Goal: Task Accomplishment & Management: Complete application form

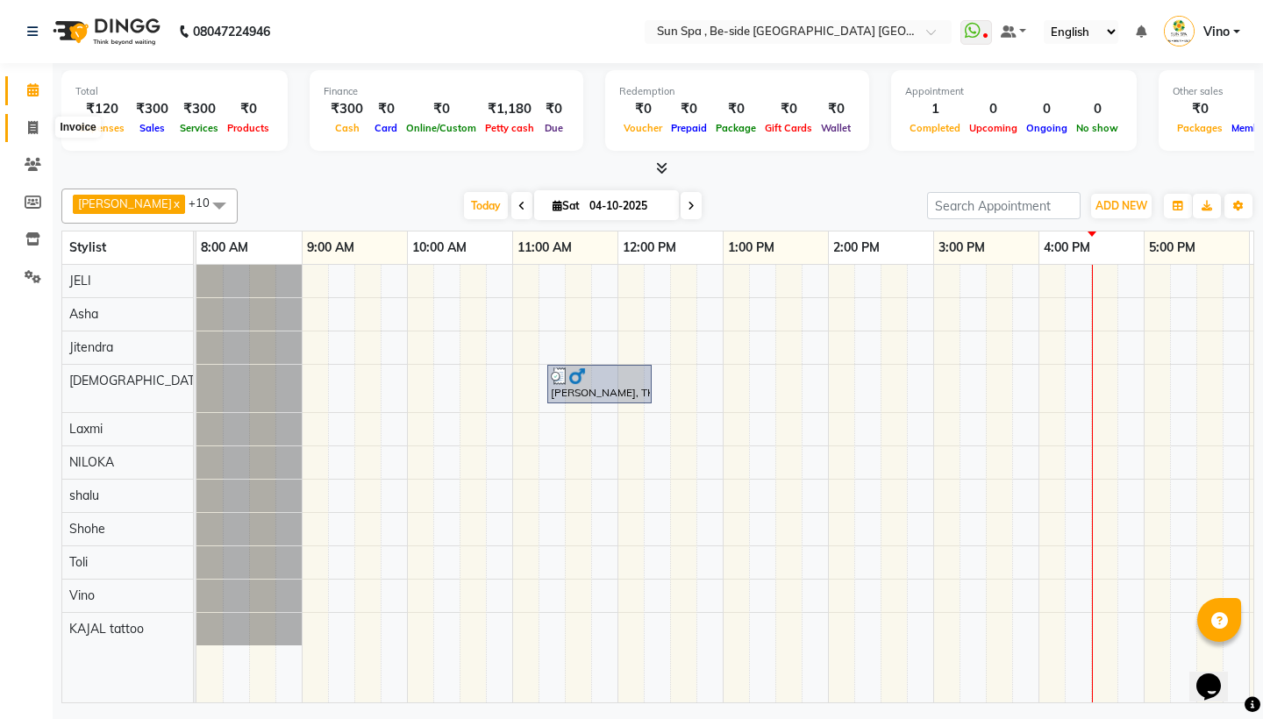
click at [32, 122] on icon at bounding box center [33, 127] width 10 height 13
select select "service"
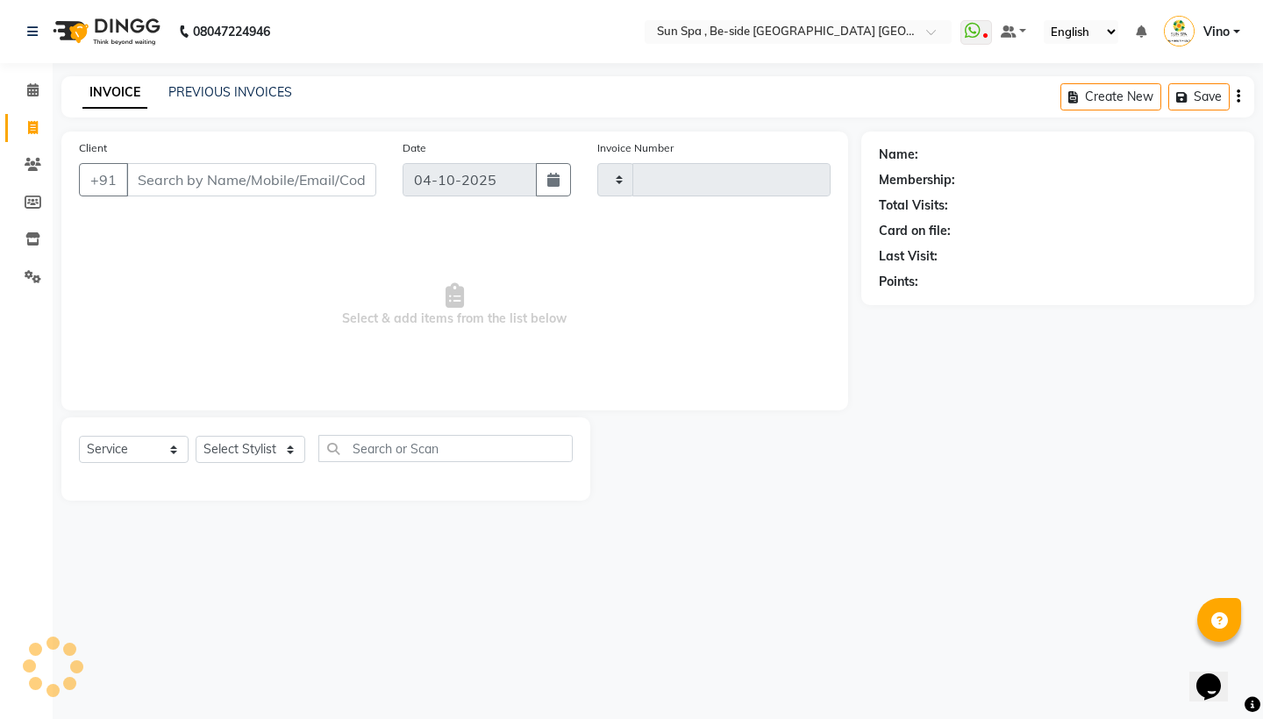
type input "1334"
select select "5782"
click at [220, 181] on input "Client" at bounding box center [251, 179] width 250 height 33
click at [220, 180] on input "Client" at bounding box center [251, 179] width 250 height 33
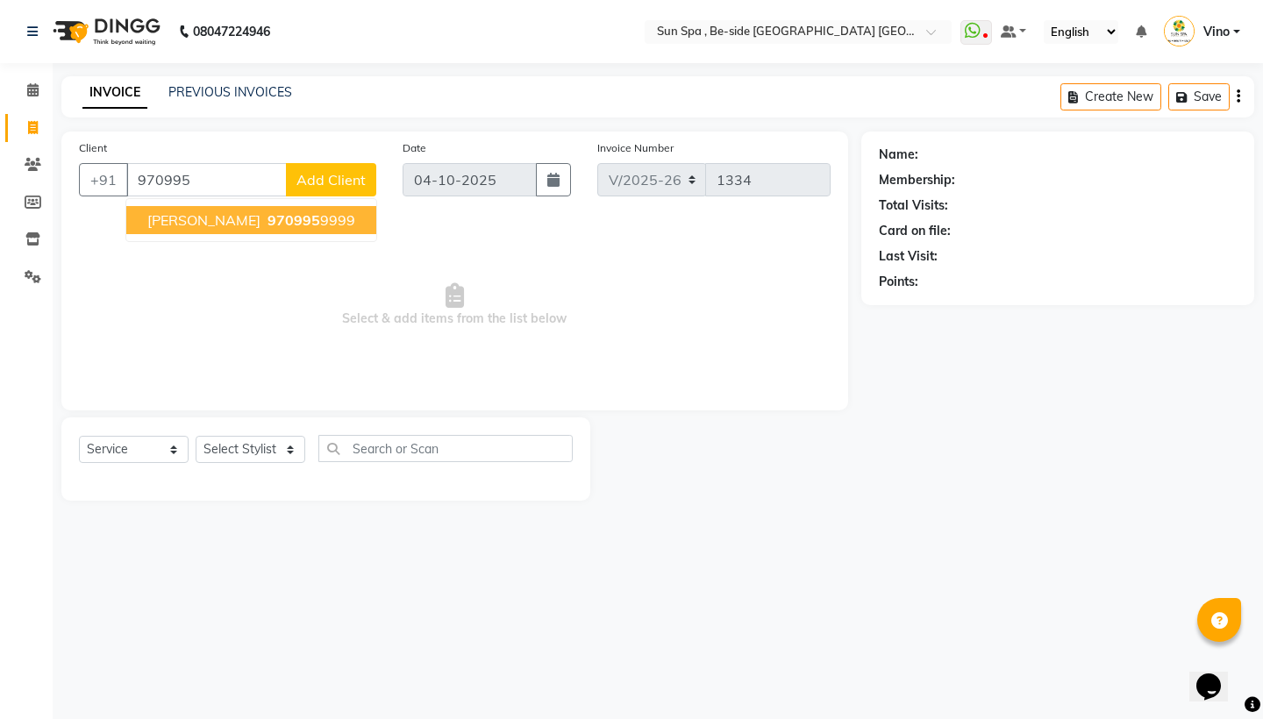
click at [211, 209] on button "[PERSON_NAME] 970995 9999" at bounding box center [251, 220] width 250 height 28
type input "9709959999"
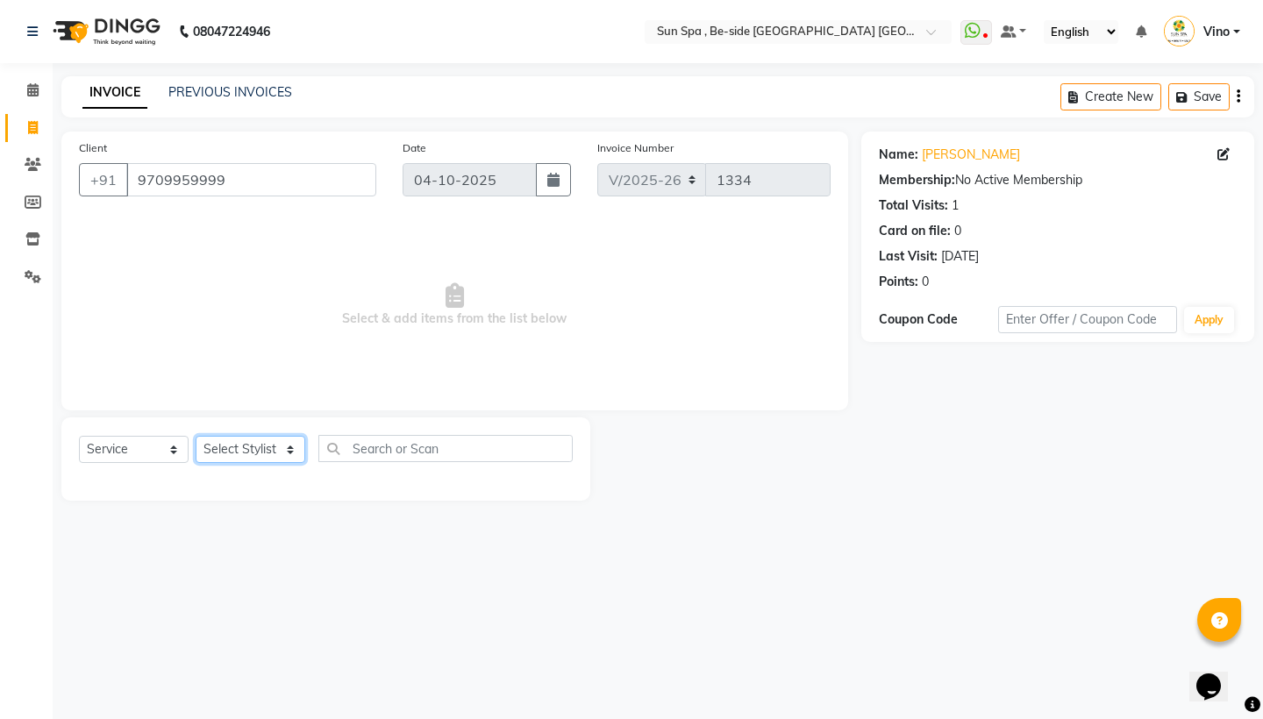
select select "49477"
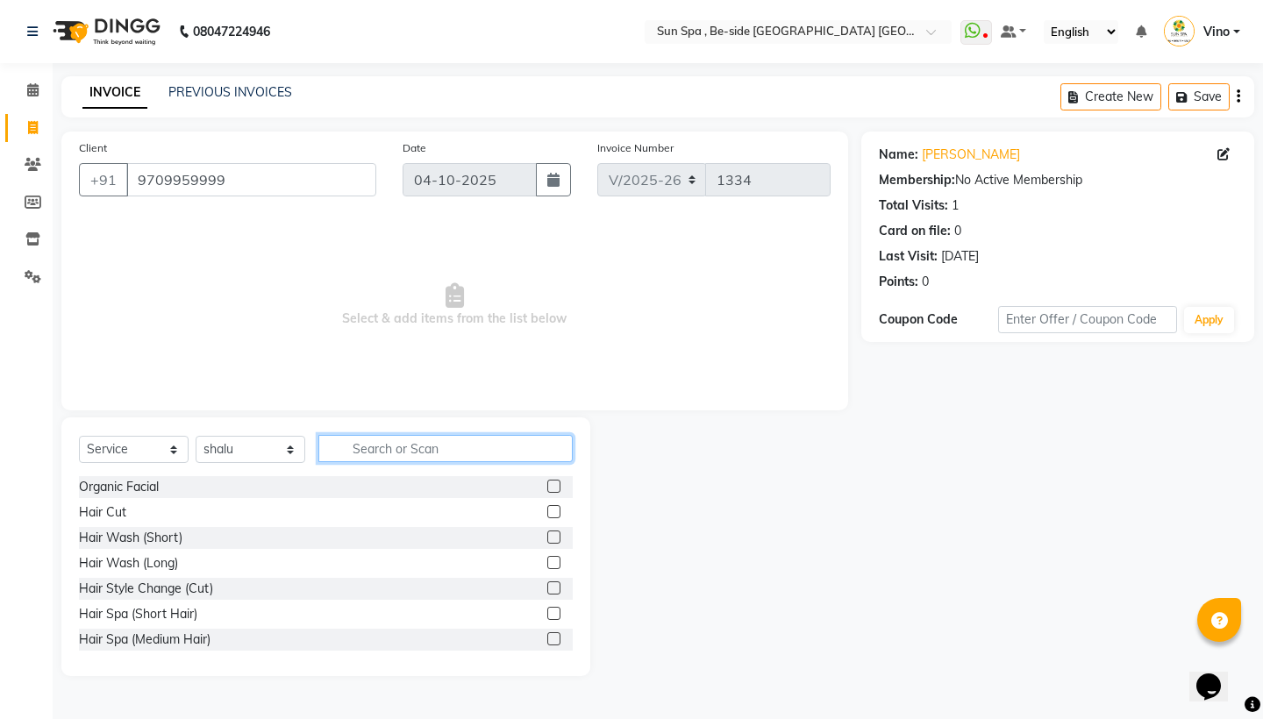
click at [392, 453] on input "text" at bounding box center [445, 448] width 254 height 27
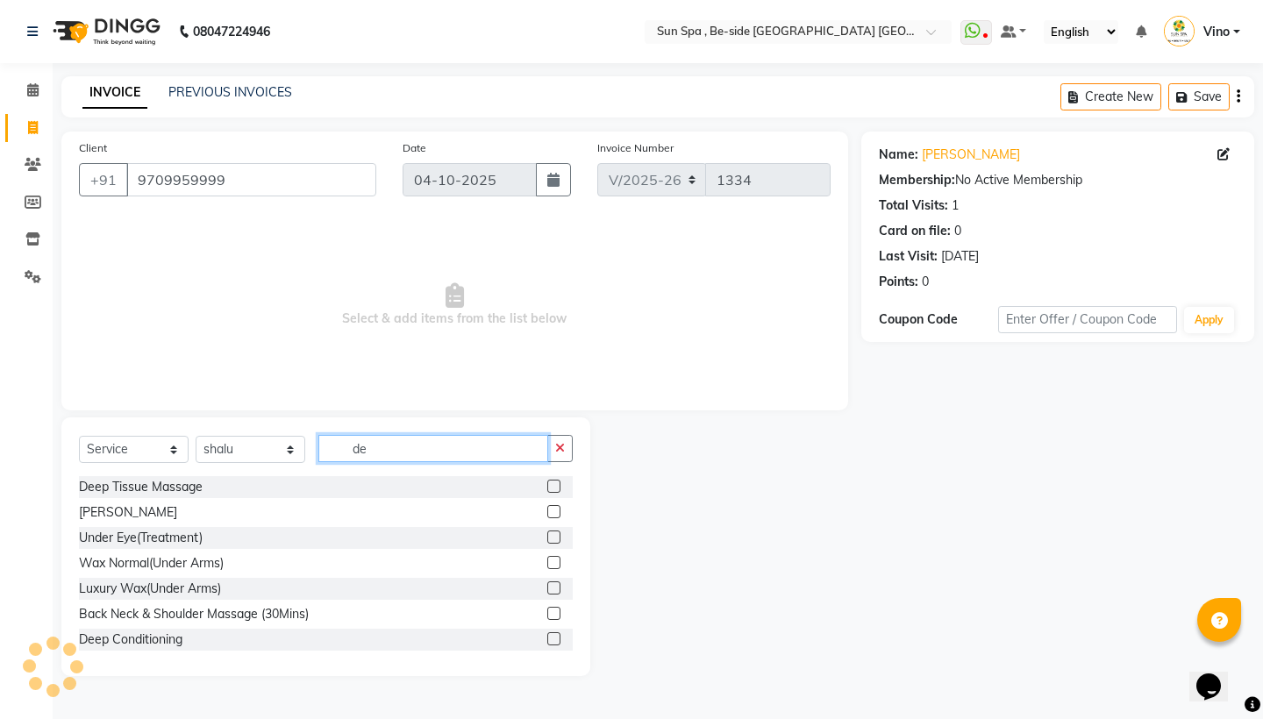
type input "de"
click at [555, 481] on label at bounding box center [553, 486] width 13 height 13
click at [555, 482] on input "checkbox" at bounding box center [552, 487] width 11 height 11
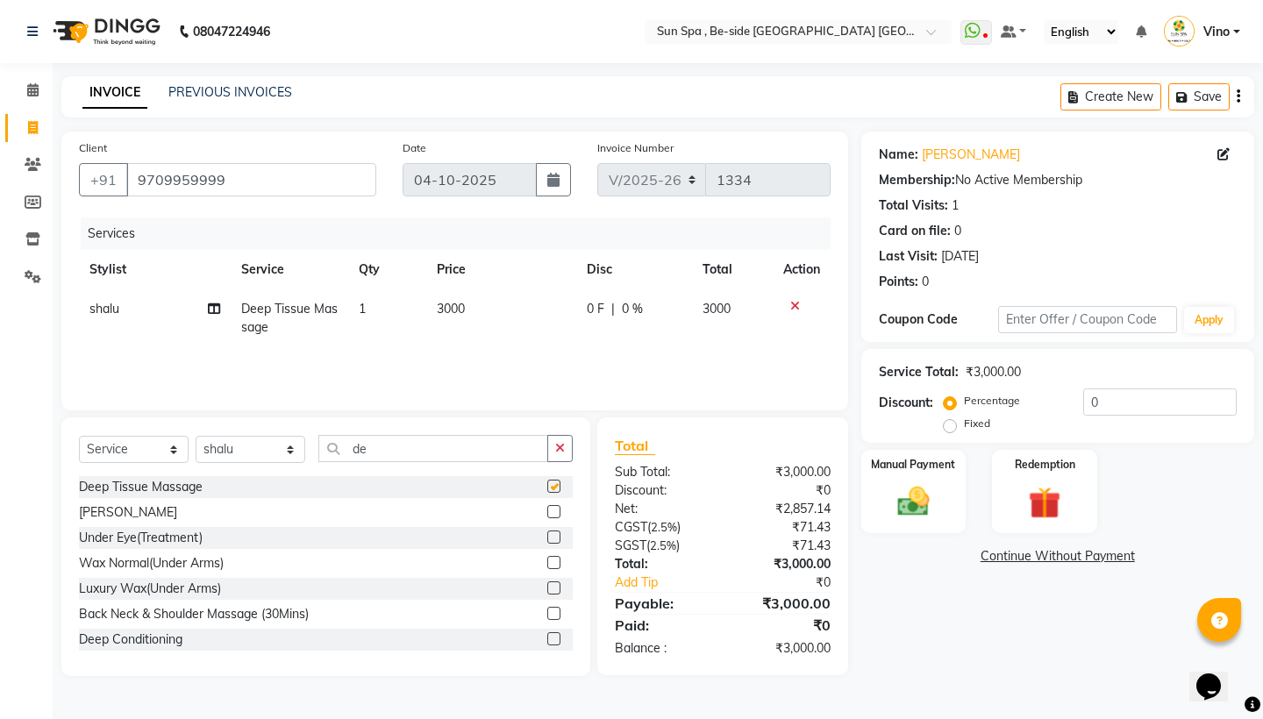
checkbox input "false"
click at [1113, 407] on input "0" at bounding box center [1161, 402] width 154 height 27
click at [964, 421] on label "Fixed" at bounding box center [977, 424] width 26 height 16
click at [953, 421] on input "Fixed" at bounding box center [954, 424] width 12 height 12
radio input "true"
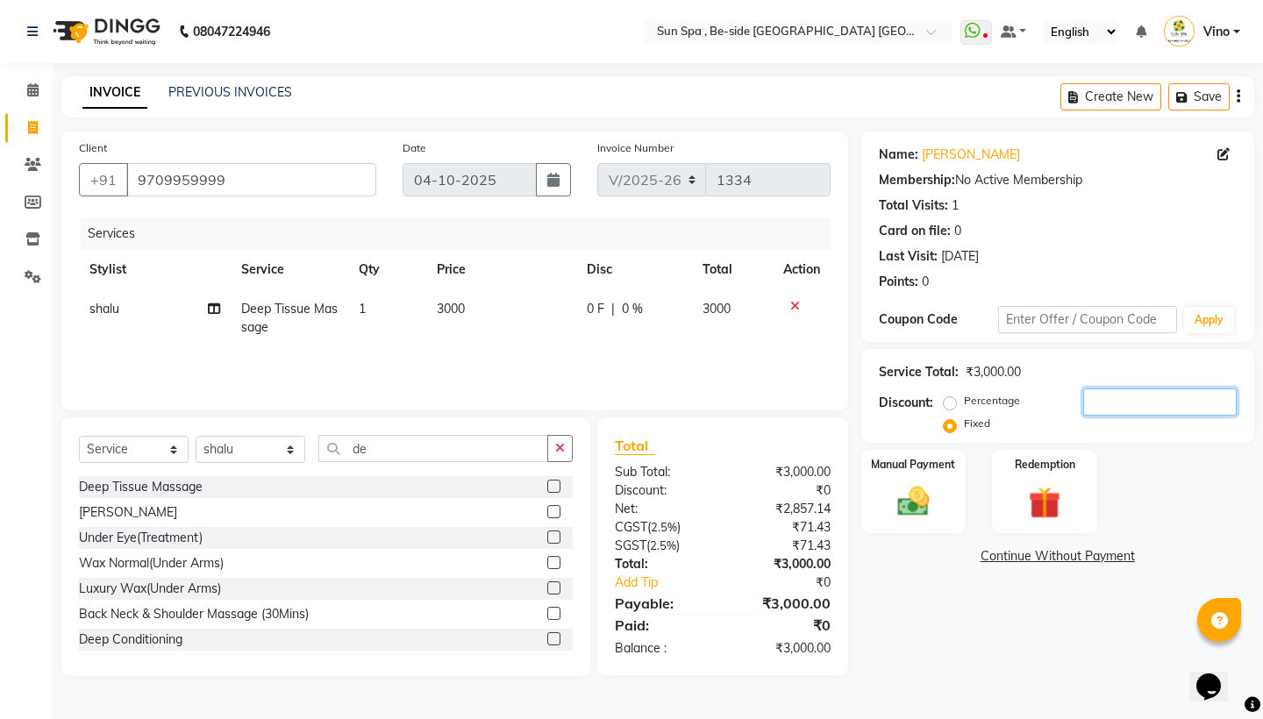
click at [1103, 397] on input "number" at bounding box center [1161, 402] width 154 height 27
click at [1128, 403] on input "1200" at bounding box center [1161, 402] width 154 height 27
type input "1"
click at [796, 300] on icon at bounding box center [796, 306] width 10 height 12
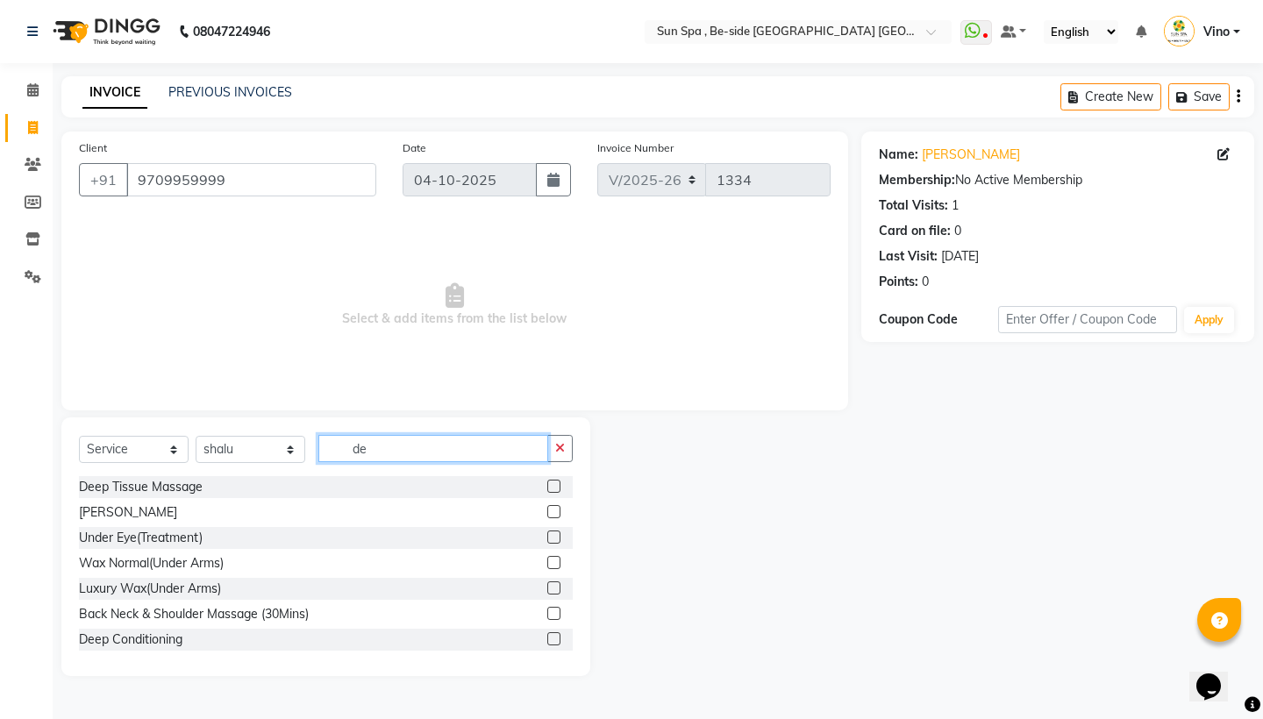
click at [383, 453] on input "de" at bounding box center [433, 448] width 230 height 27
type input "d"
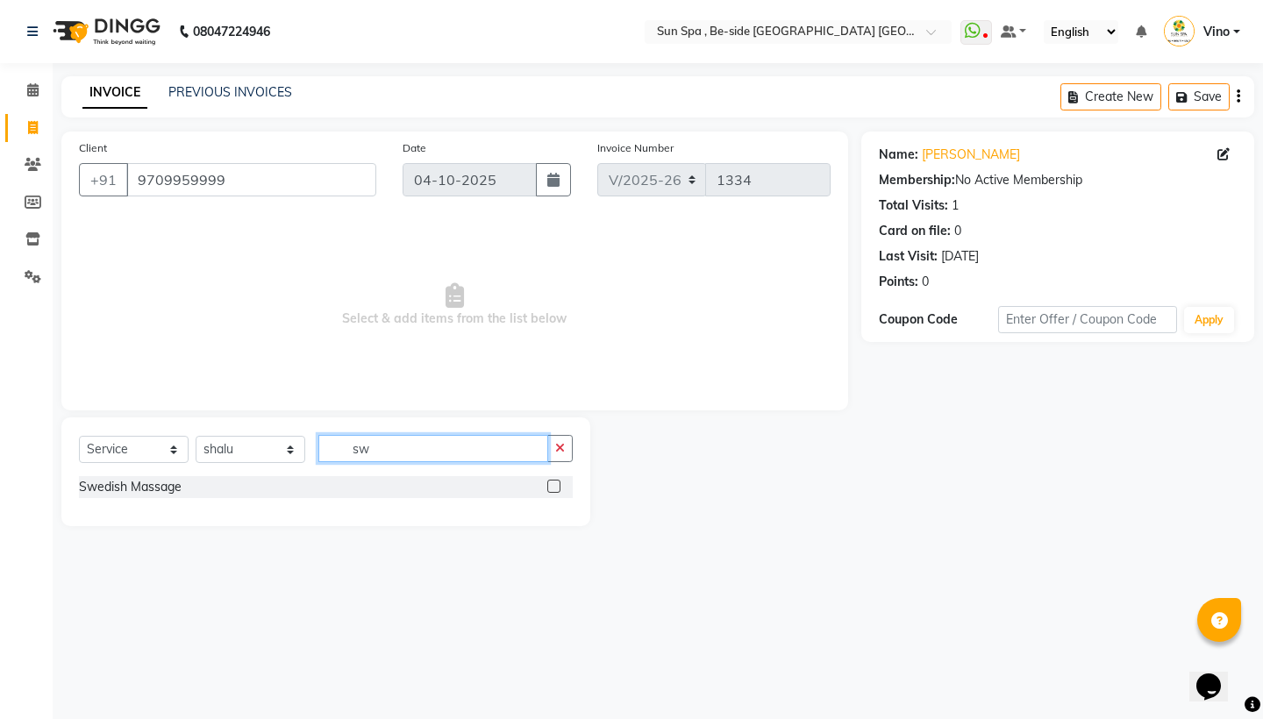
type input "sw"
click at [554, 483] on label at bounding box center [553, 486] width 13 height 13
click at [554, 483] on input "checkbox" at bounding box center [552, 487] width 11 height 11
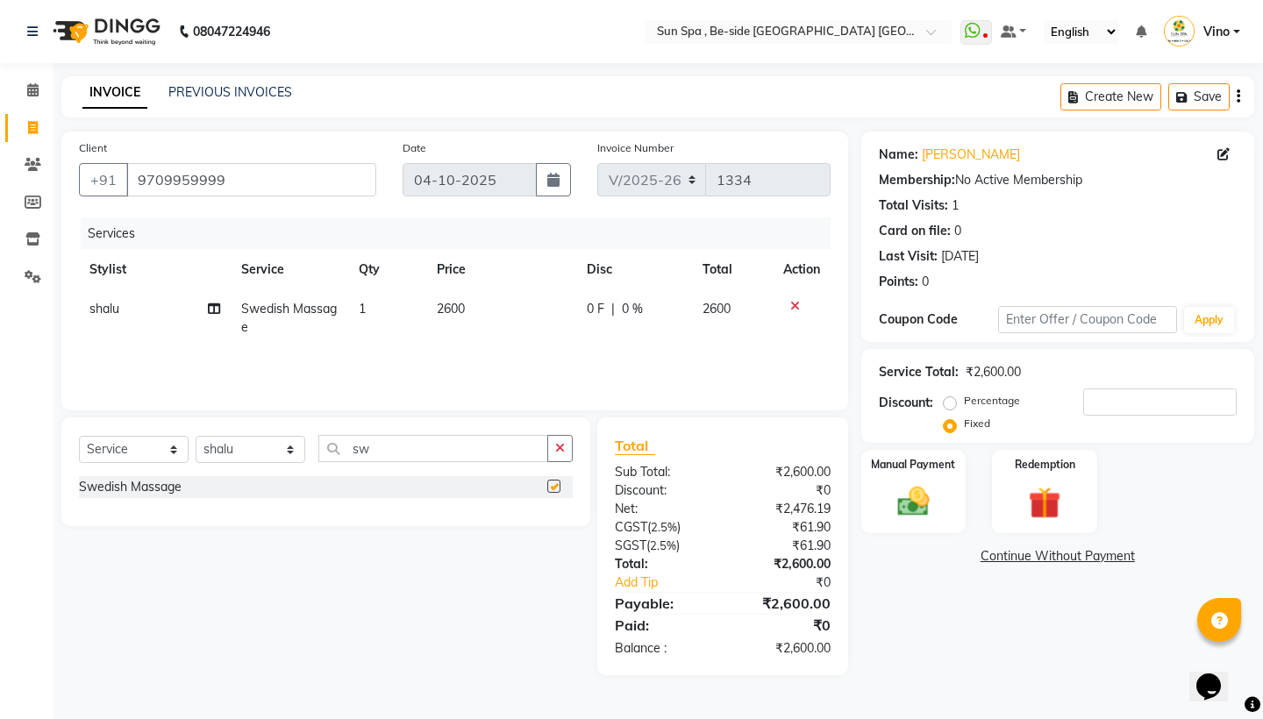
checkbox input "false"
click at [450, 294] on td "2600" at bounding box center [501, 319] width 150 height 58
select select "49477"
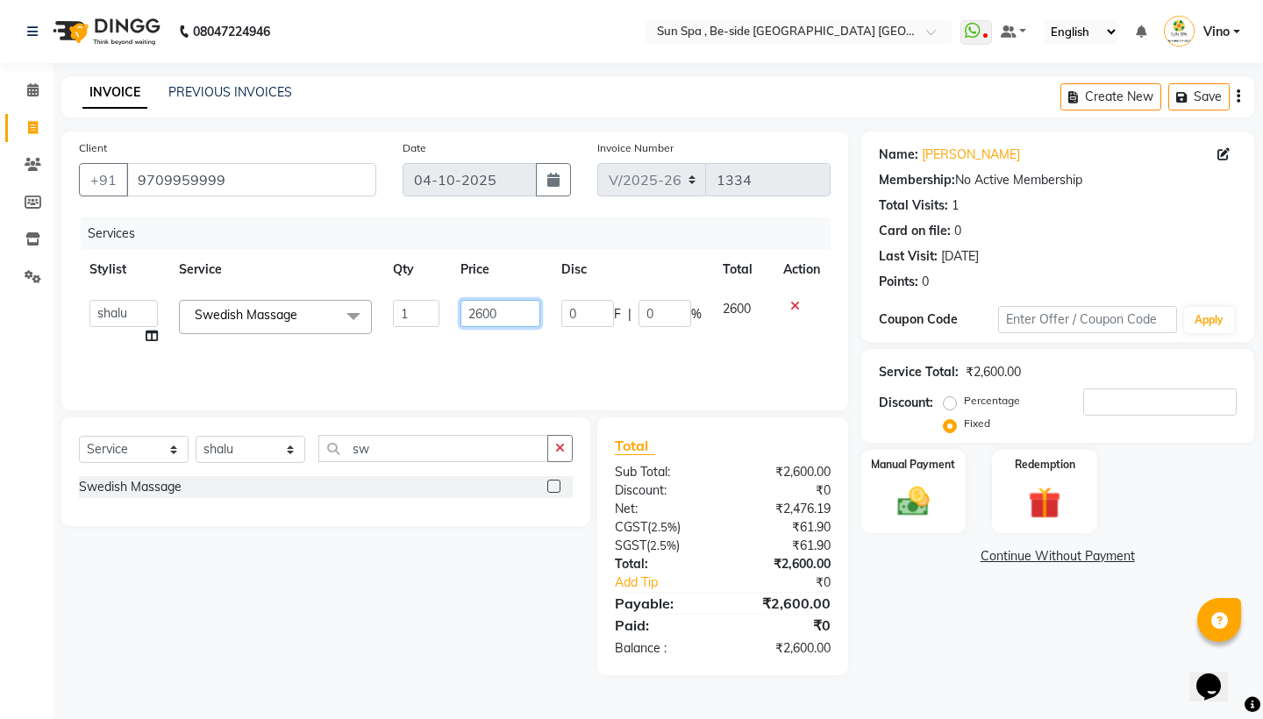
click at [516, 317] on input "2600" at bounding box center [501, 313] width 80 height 27
type input "2"
type input "1500"
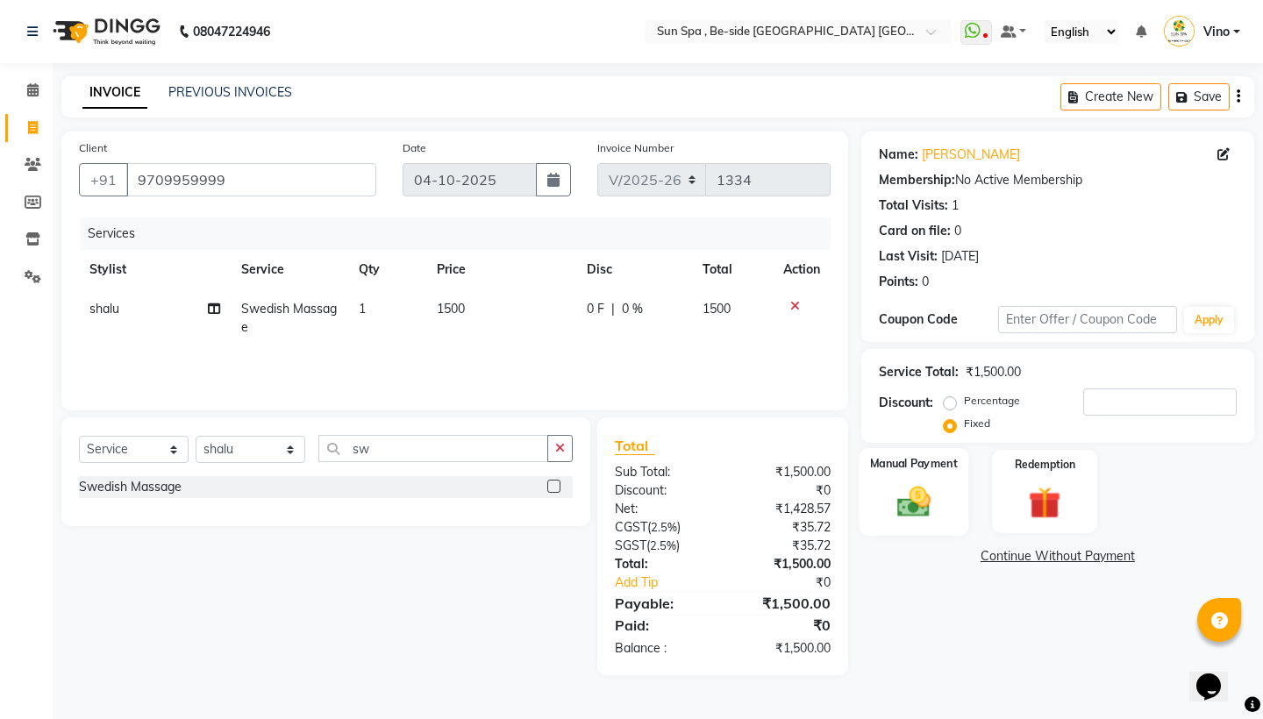
click at [928, 497] on img at bounding box center [913, 502] width 54 height 39
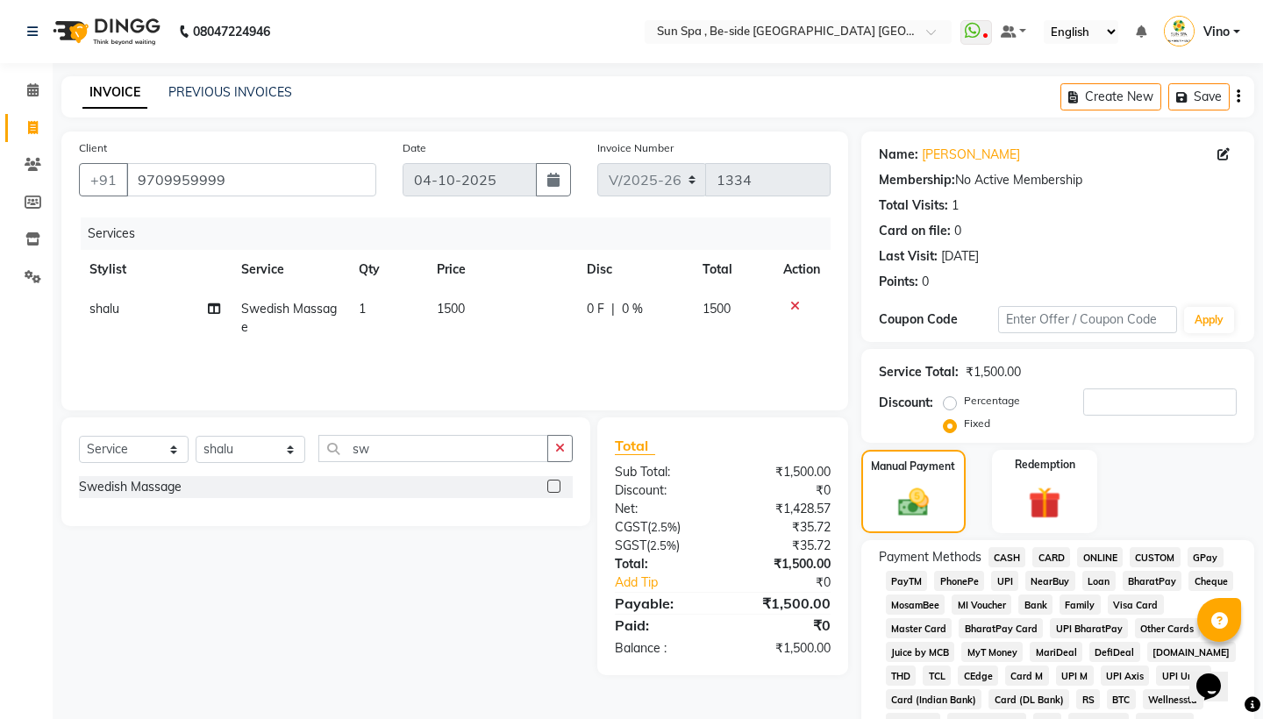
click at [1206, 565] on span "GPay" at bounding box center [1206, 557] width 36 height 20
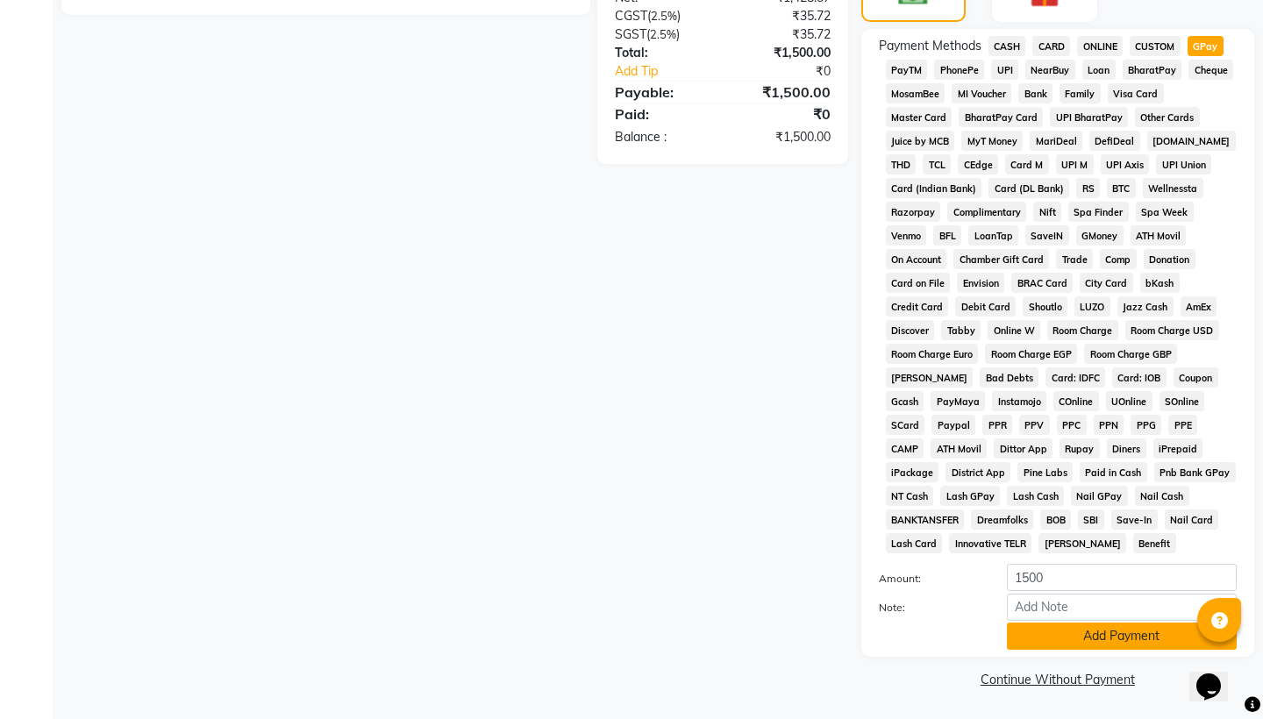
scroll to position [520, 0]
click at [1113, 639] on button "Add Payment" at bounding box center [1122, 636] width 230 height 27
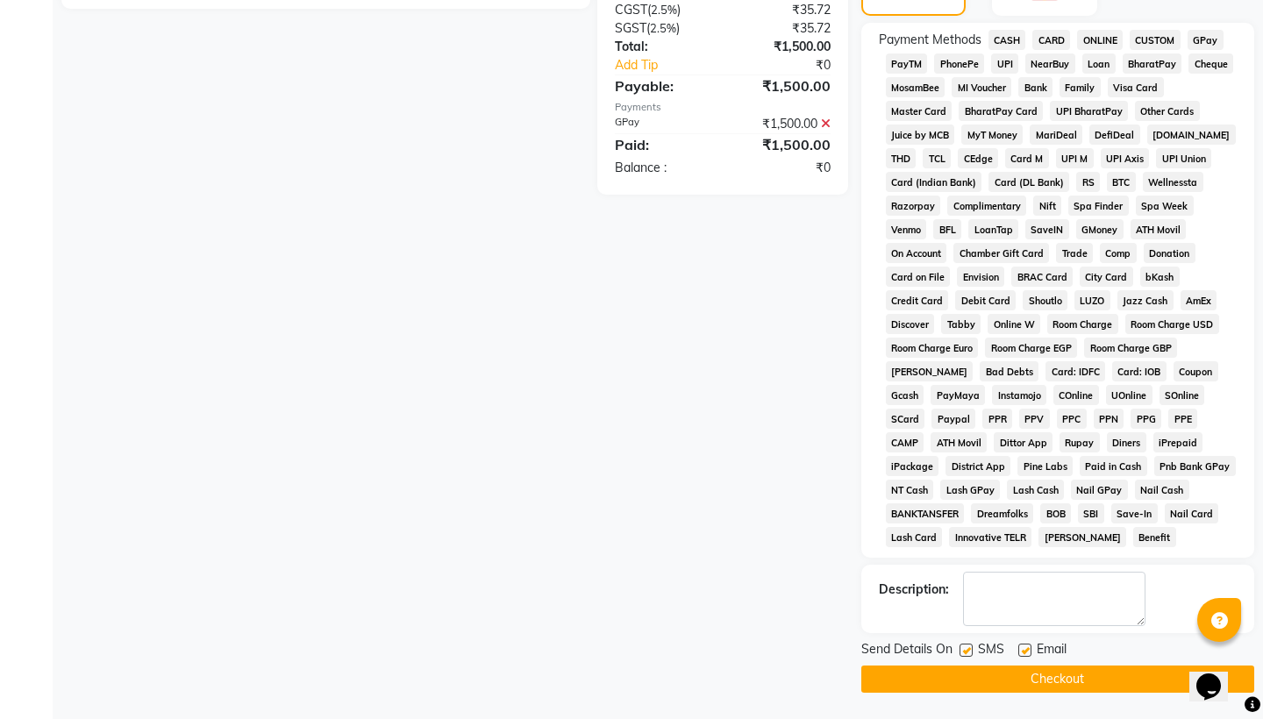
click at [1061, 680] on button "Checkout" at bounding box center [1058, 679] width 393 height 27
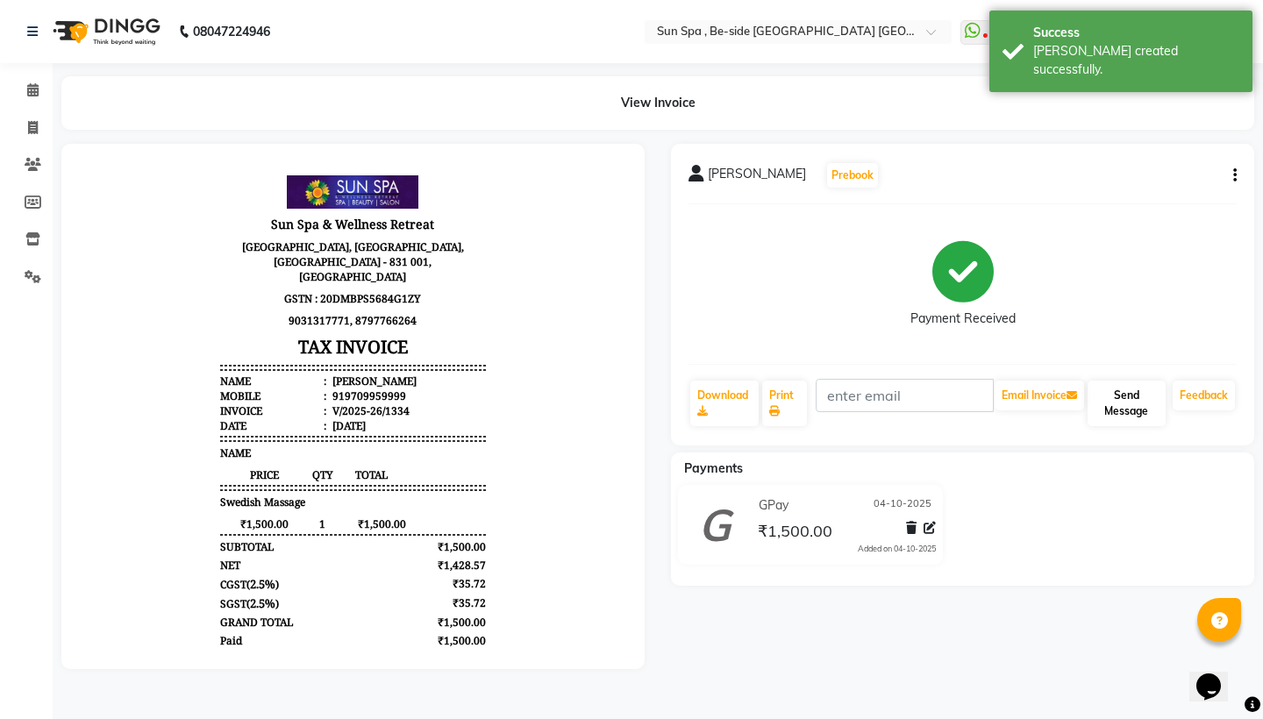
click at [1125, 398] on button "Send Message" at bounding box center [1127, 404] width 78 height 46
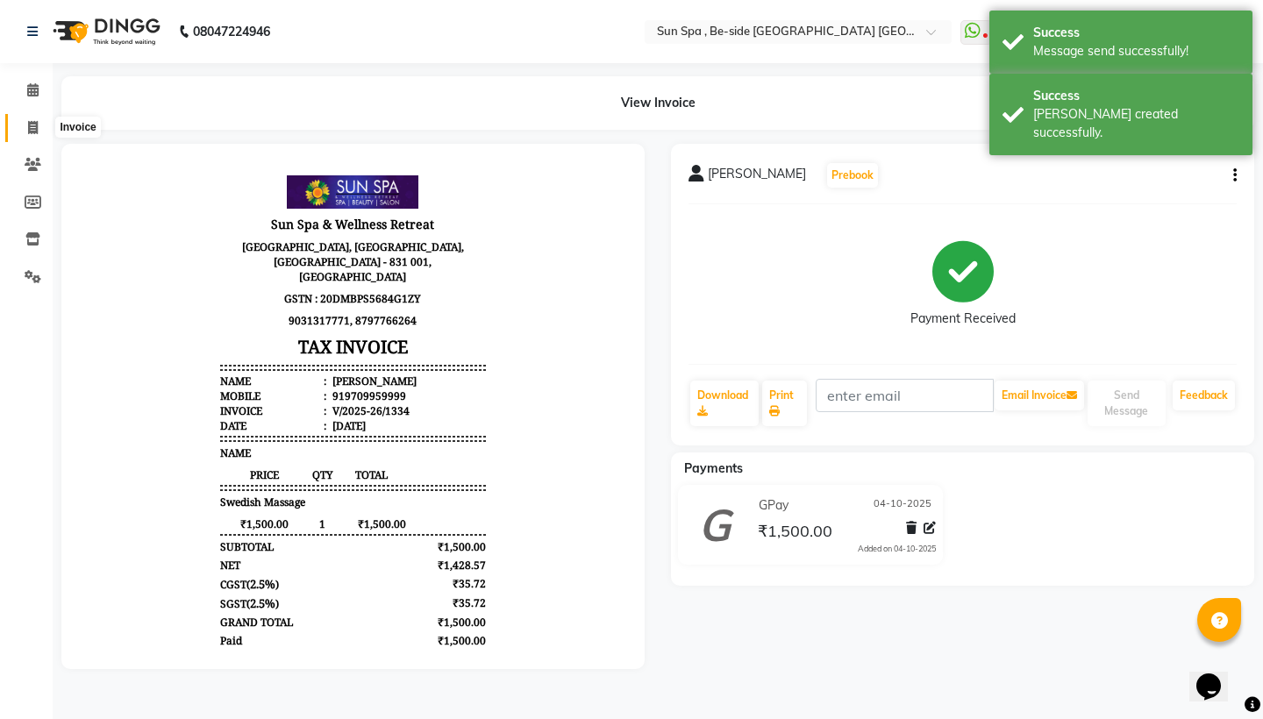
click at [35, 129] on icon at bounding box center [33, 127] width 10 height 13
select select "service"
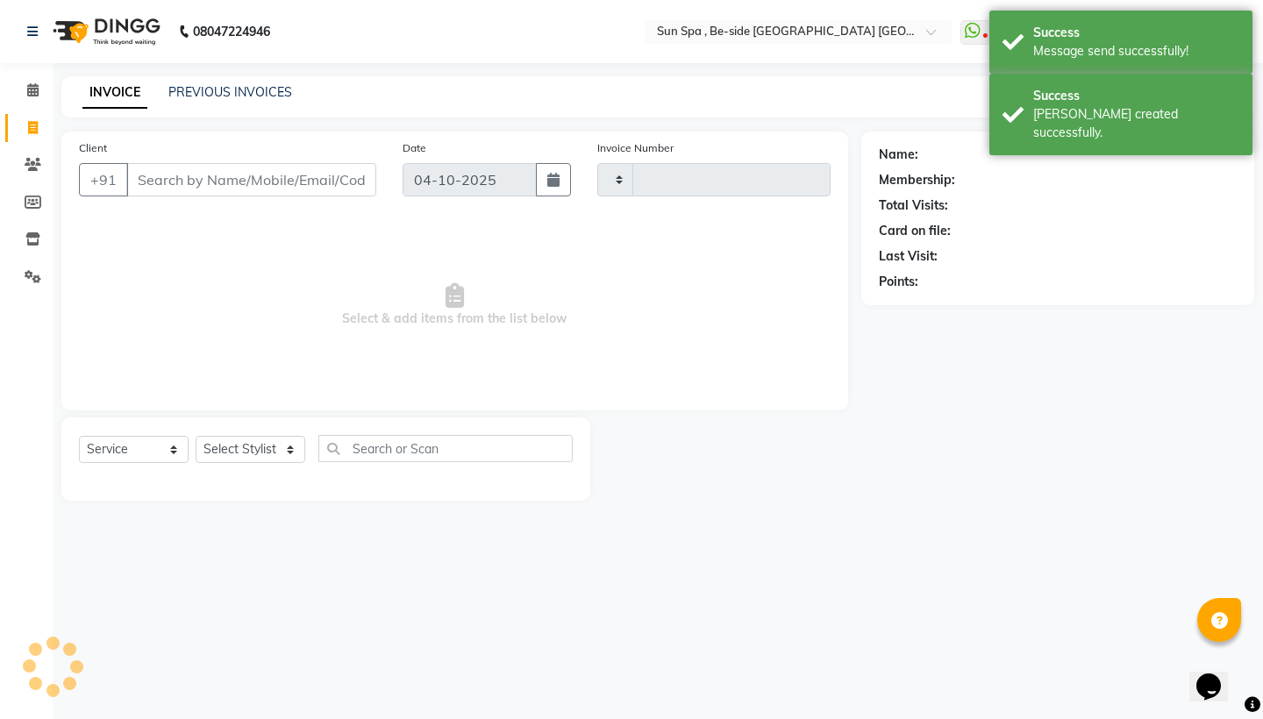
type input "1335"
select select "5782"
click at [32, 93] on icon at bounding box center [32, 89] width 11 height 13
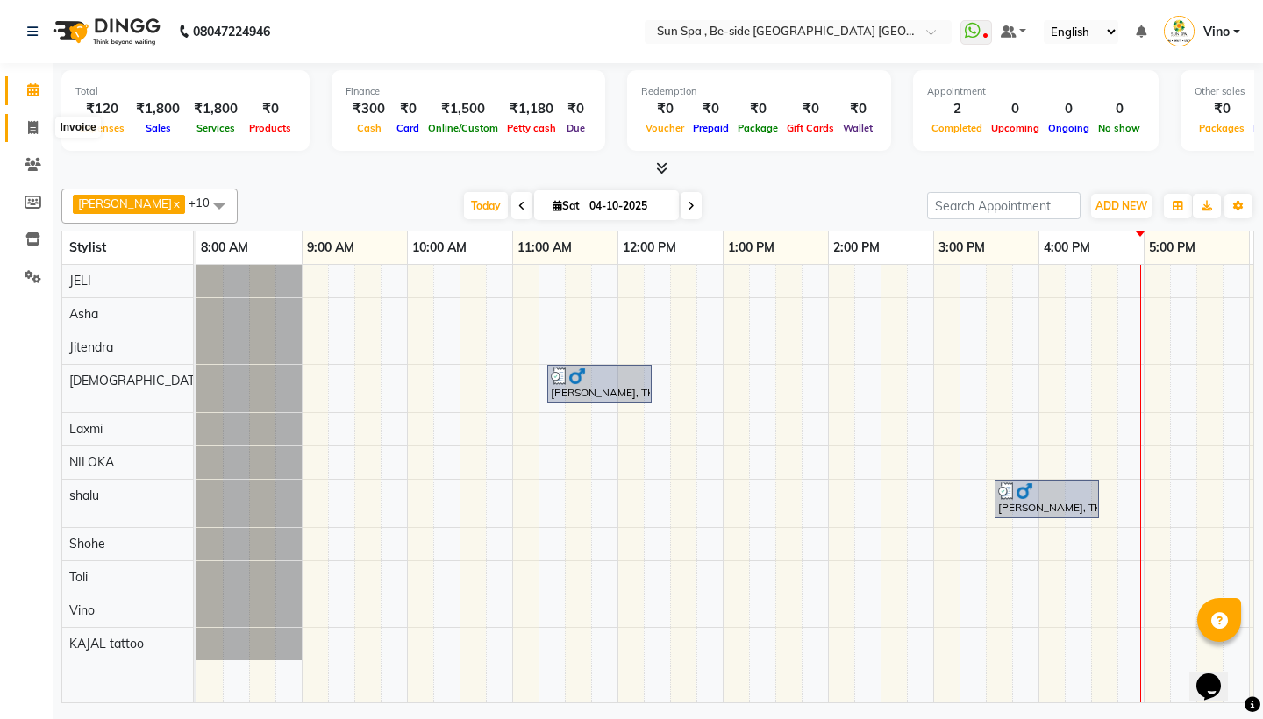
click at [32, 119] on span at bounding box center [33, 128] width 31 height 20
select select "service"
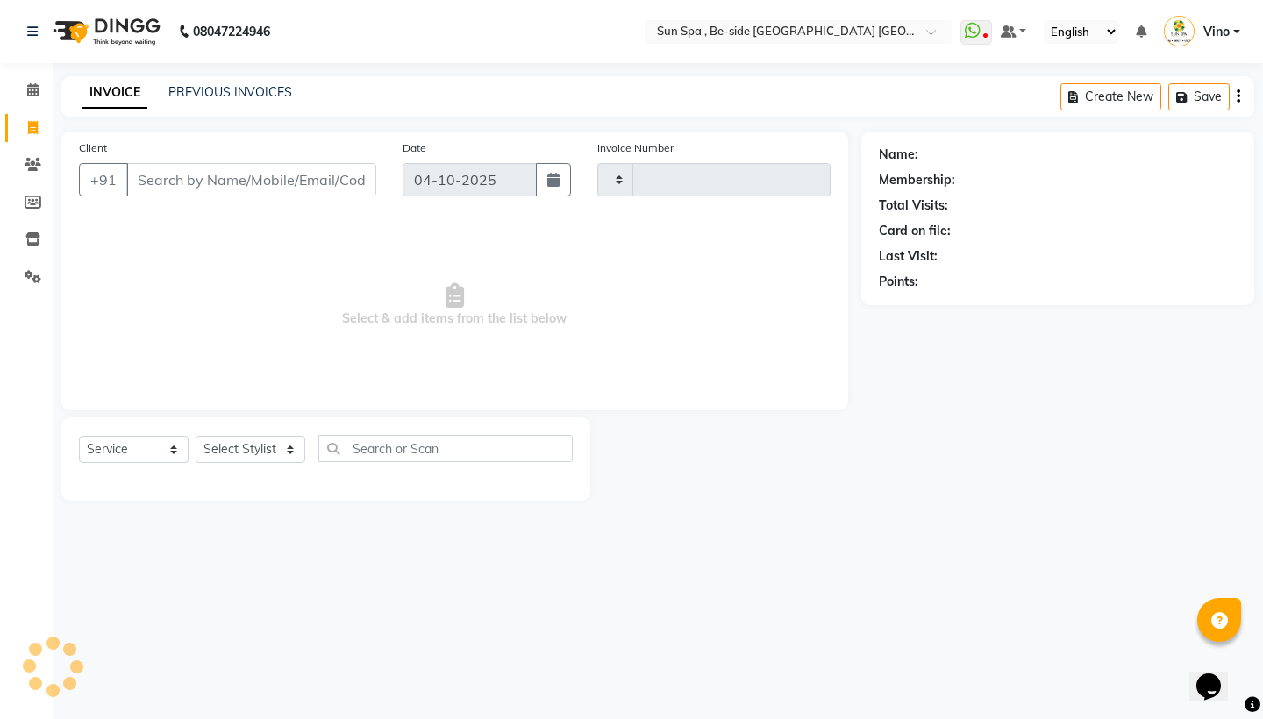
type input "1335"
select select "5782"
click at [204, 172] on input "Client" at bounding box center [251, 179] width 250 height 33
click at [225, 183] on input "Client" at bounding box center [251, 179] width 250 height 33
click at [248, 175] on input "Client" at bounding box center [251, 179] width 250 height 33
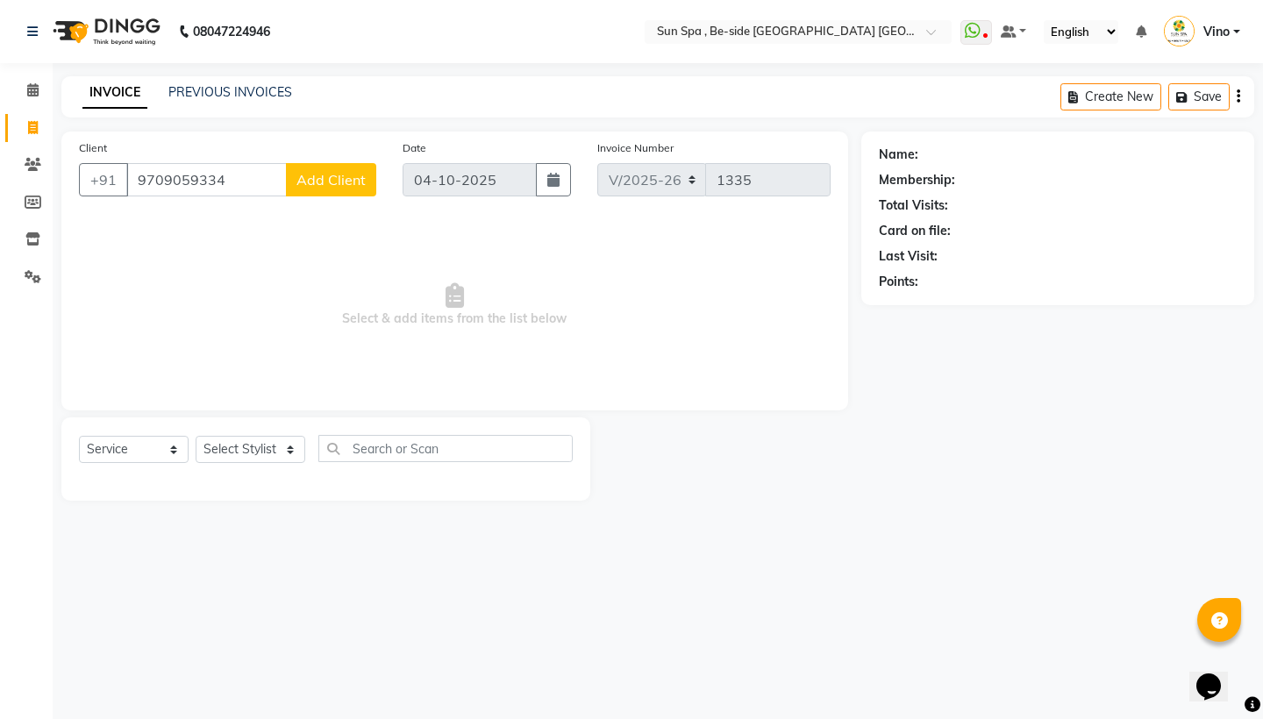
type input "9709059334"
click at [337, 177] on span "Add Client" at bounding box center [331, 180] width 69 height 18
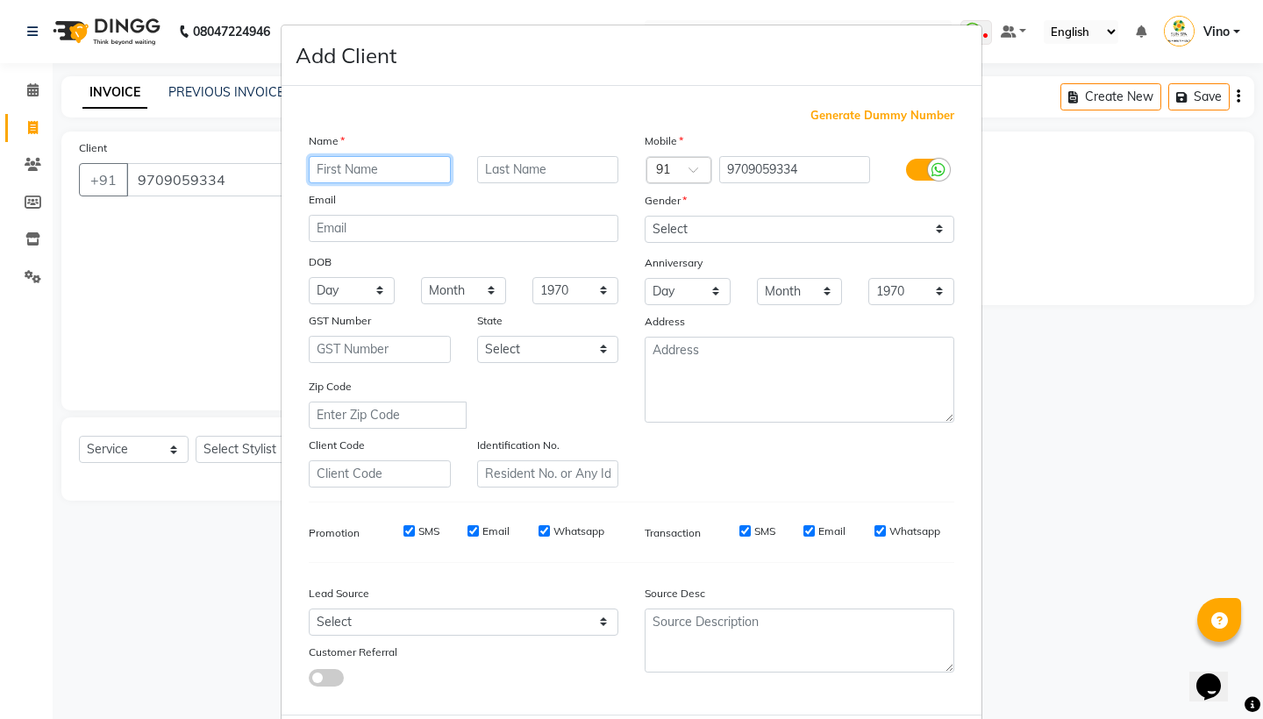
click at [390, 172] on input "text" at bounding box center [380, 169] width 142 height 27
type input "[PERSON_NAME]"
type input "sir"
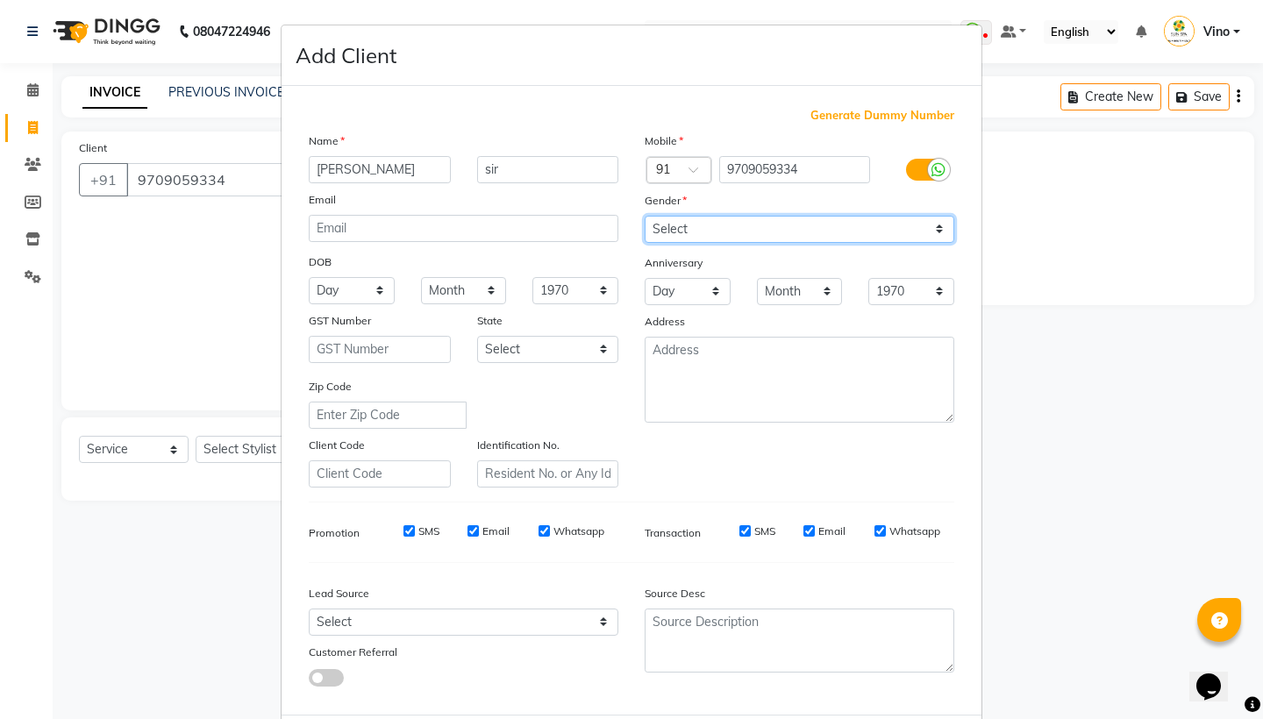
select select "[DEMOGRAPHIC_DATA]"
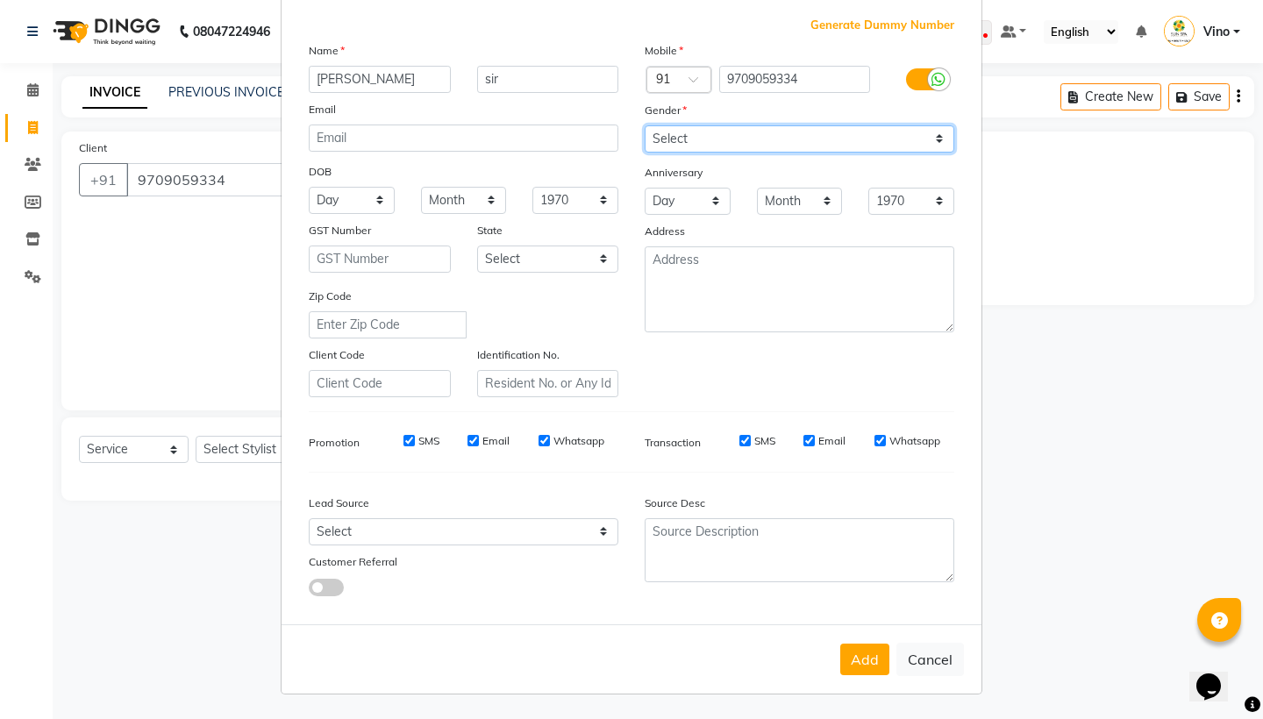
scroll to position [89, 0]
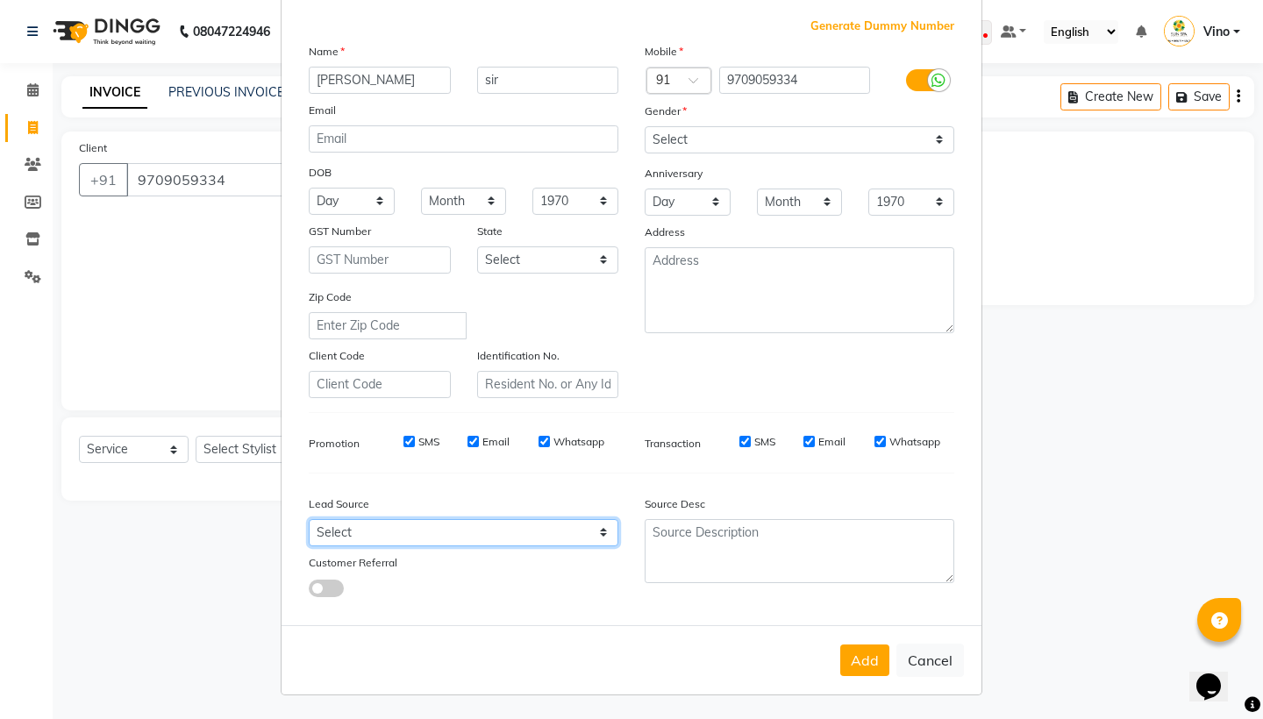
click at [605, 531] on select "Select Walk-in Referral Internet Friend Word of Mouth Advertisement Facebook Ju…" at bounding box center [464, 532] width 310 height 27
select select "36938"
click at [855, 654] on button "Add" at bounding box center [865, 661] width 49 height 32
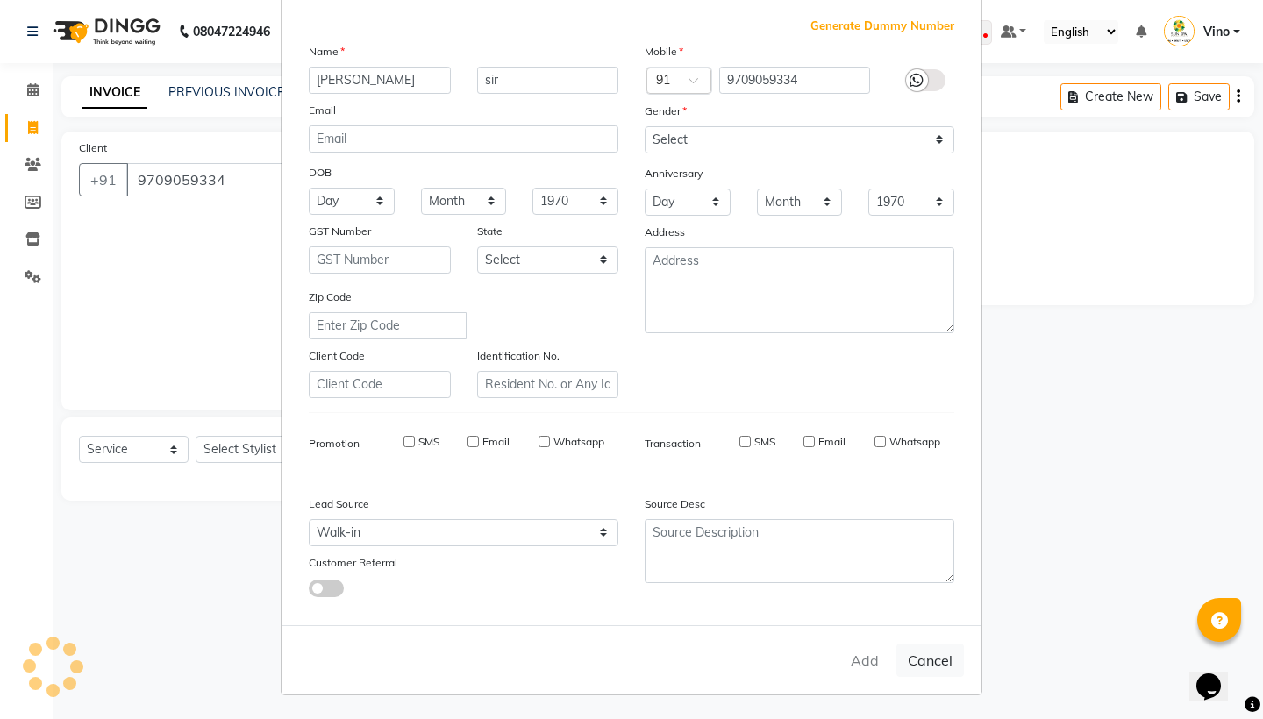
select select
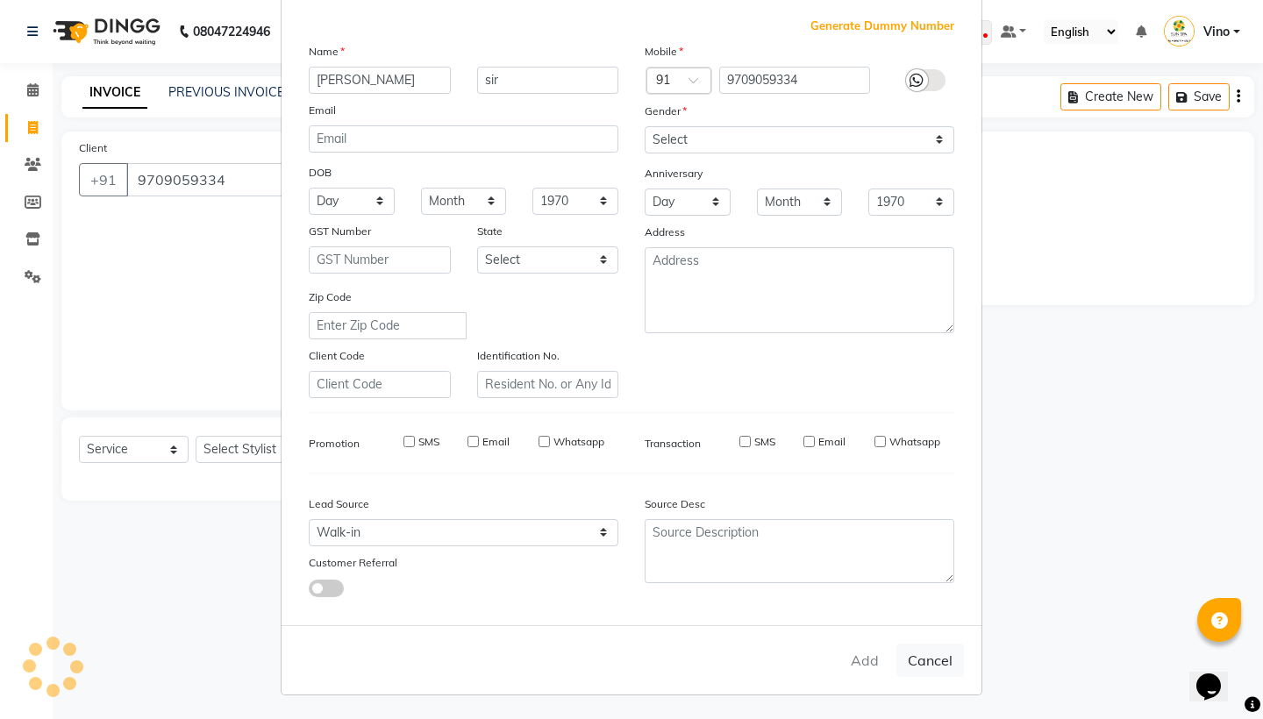
select select
checkbox input "false"
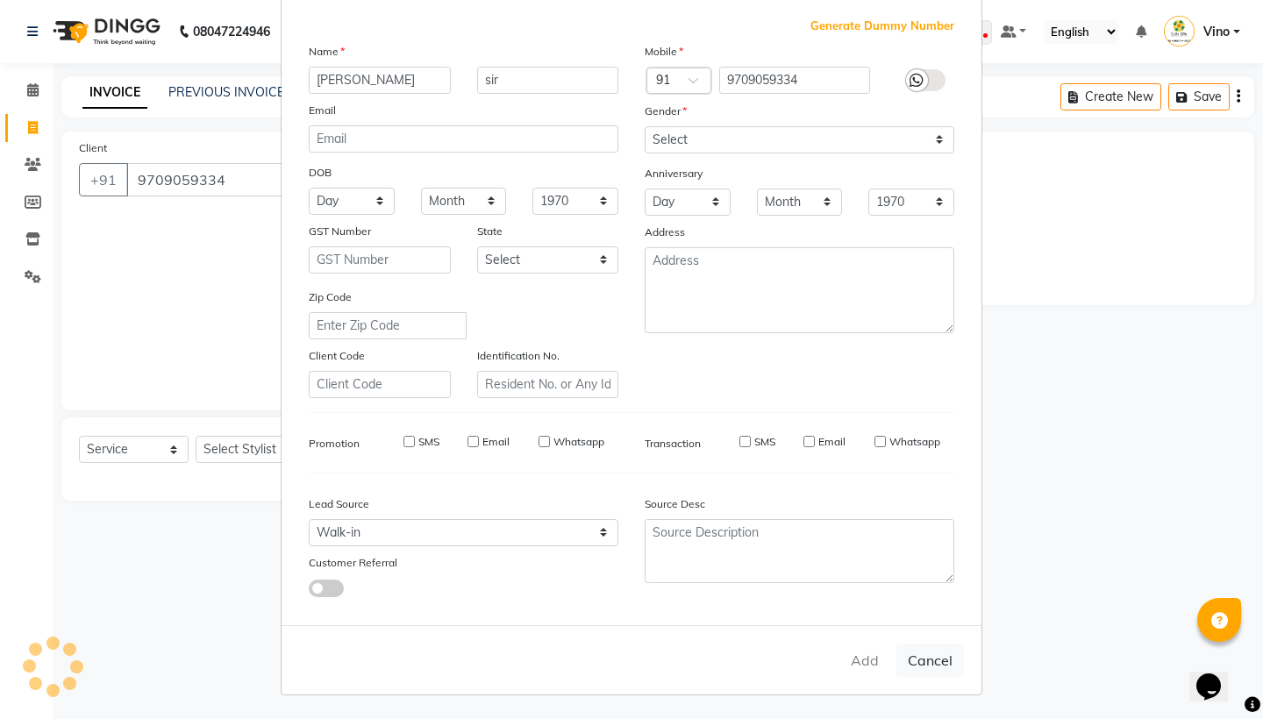
checkbox input "false"
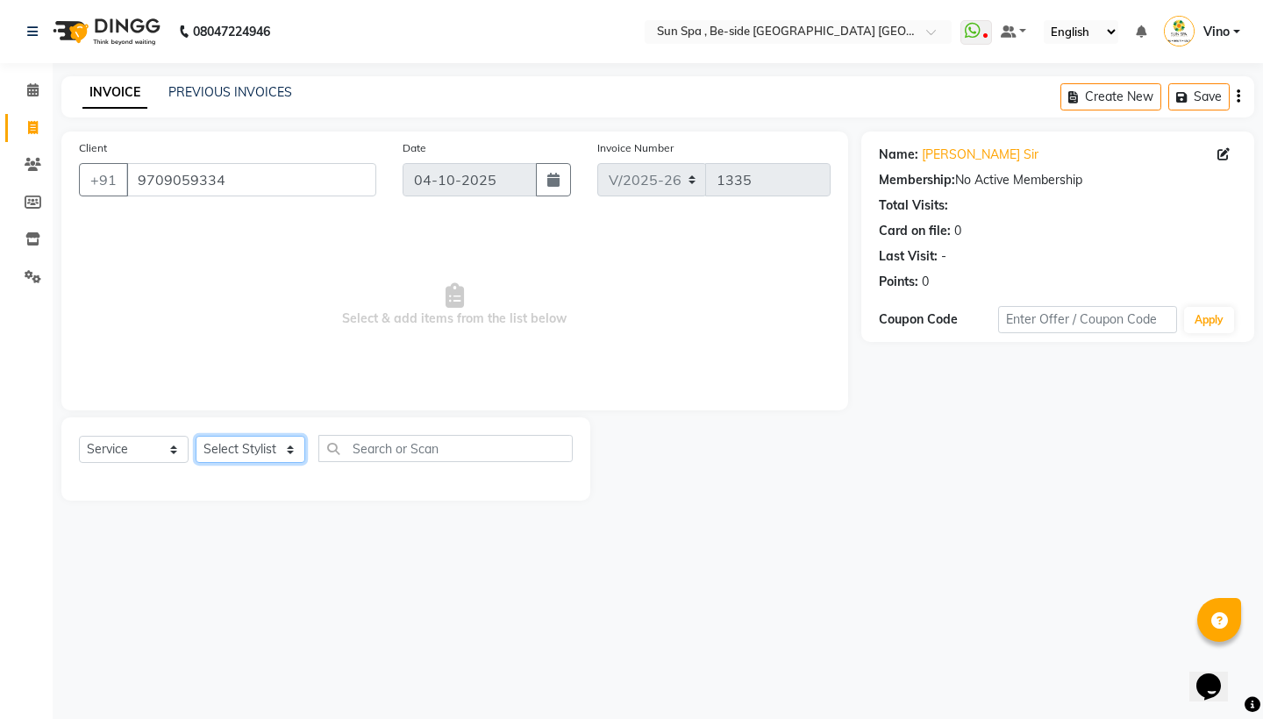
select select "49476"
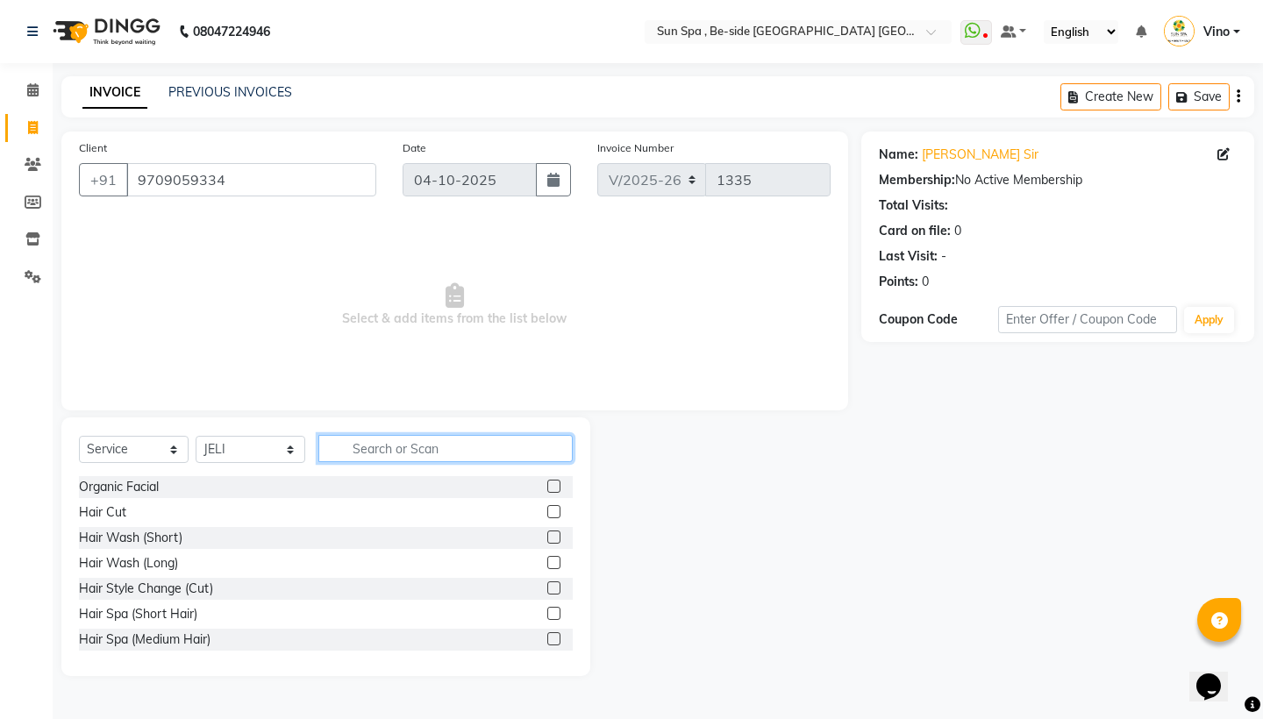
click at [416, 447] on input "text" at bounding box center [445, 448] width 254 height 27
type input "de"
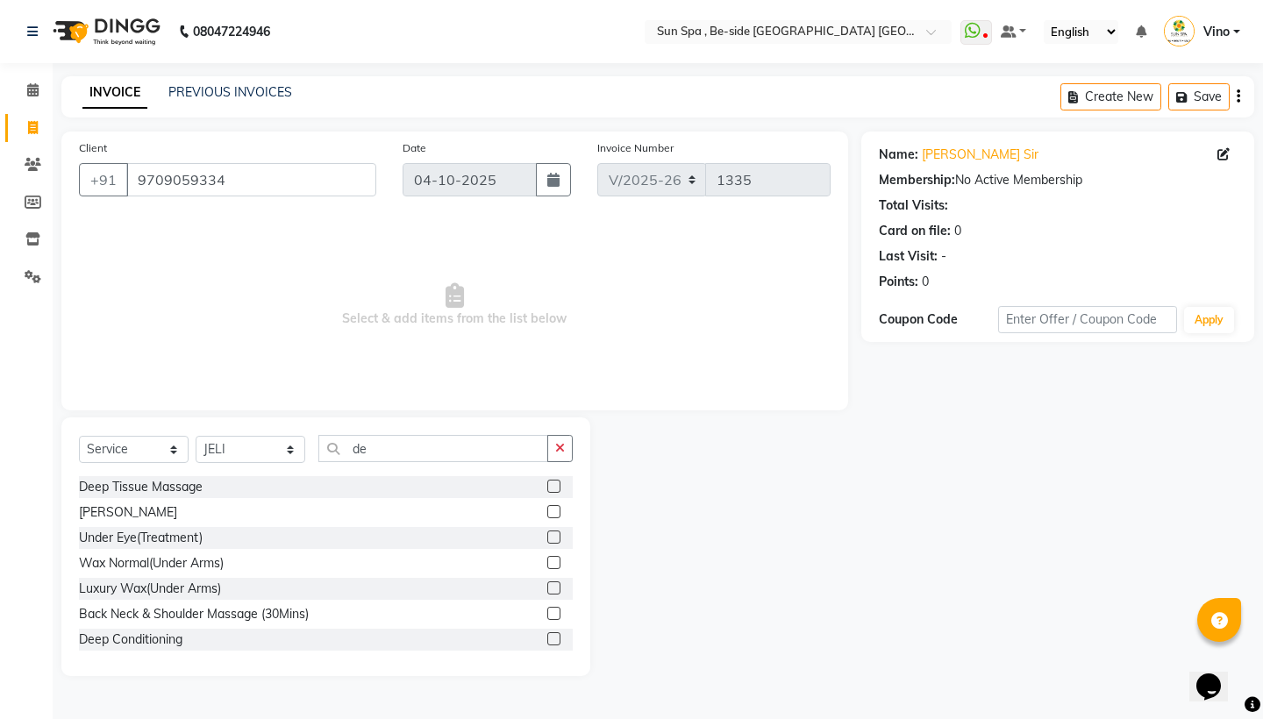
click at [555, 486] on label at bounding box center [553, 486] width 13 height 13
click at [555, 486] on input "checkbox" at bounding box center [552, 487] width 11 height 11
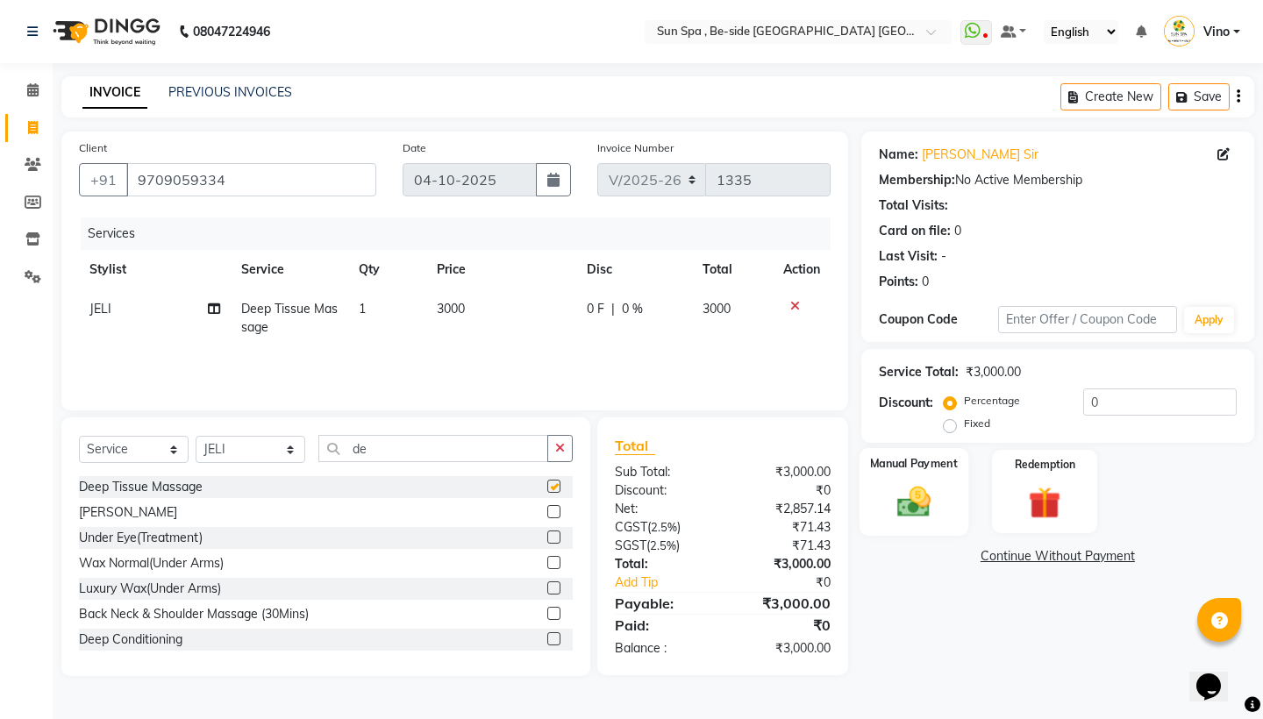
checkbox input "false"
click at [1123, 410] on input "0" at bounding box center [1161, 402] width 154 height 27
click at [964, 424] on label "Fixed" at bounding box center [977, 424] width 26 height 16
click at [953, 424] on input "Fixed" at bounding box center [954, 424] width 12 height 12
radio input "true"
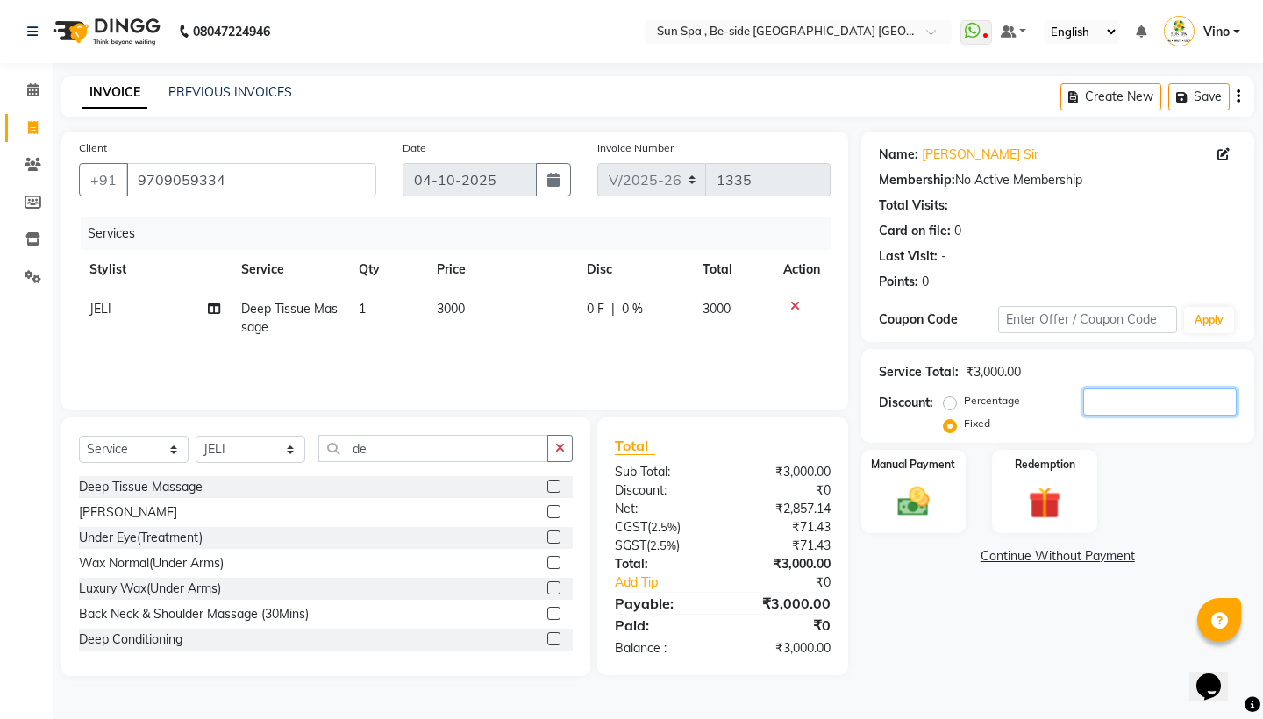
click at [1098, 400] on input "number" at bounding box center [1161, 402] width 154 height 27
type input "1000"
click at [919, 489] on img at bounding box center [913, 502] width 54 height 39
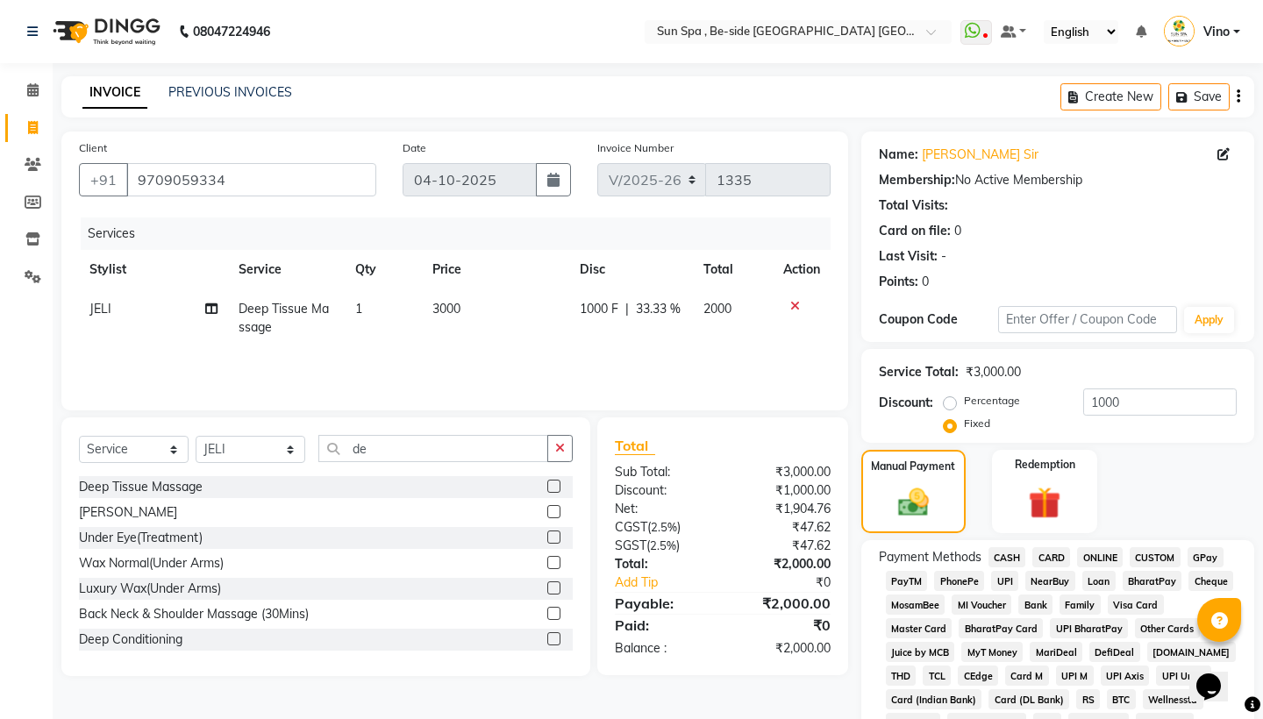
click at [1011, 557] on span "CASH" at bounding box center [1008, 557] width 38 height 20
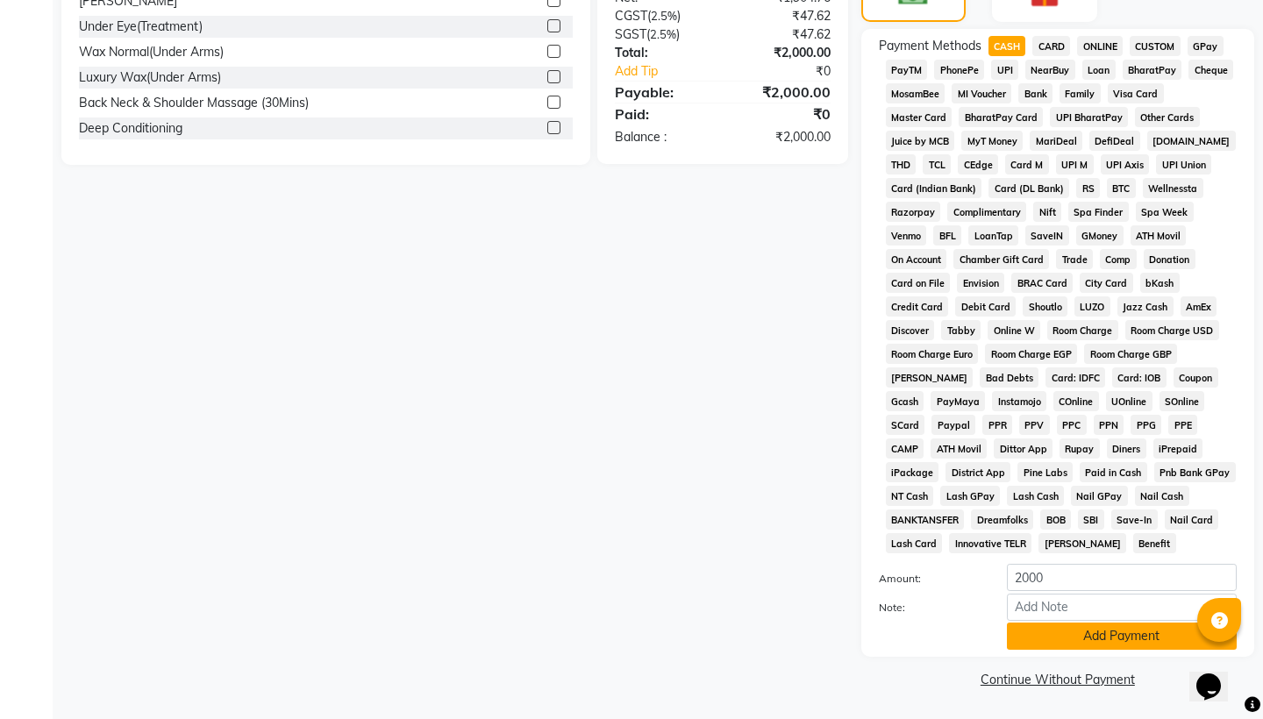
scroll to position [511, 0]
click at [1105, 632] on button "Add Payment" at bounding box center [1122, 637] width 230 height 27
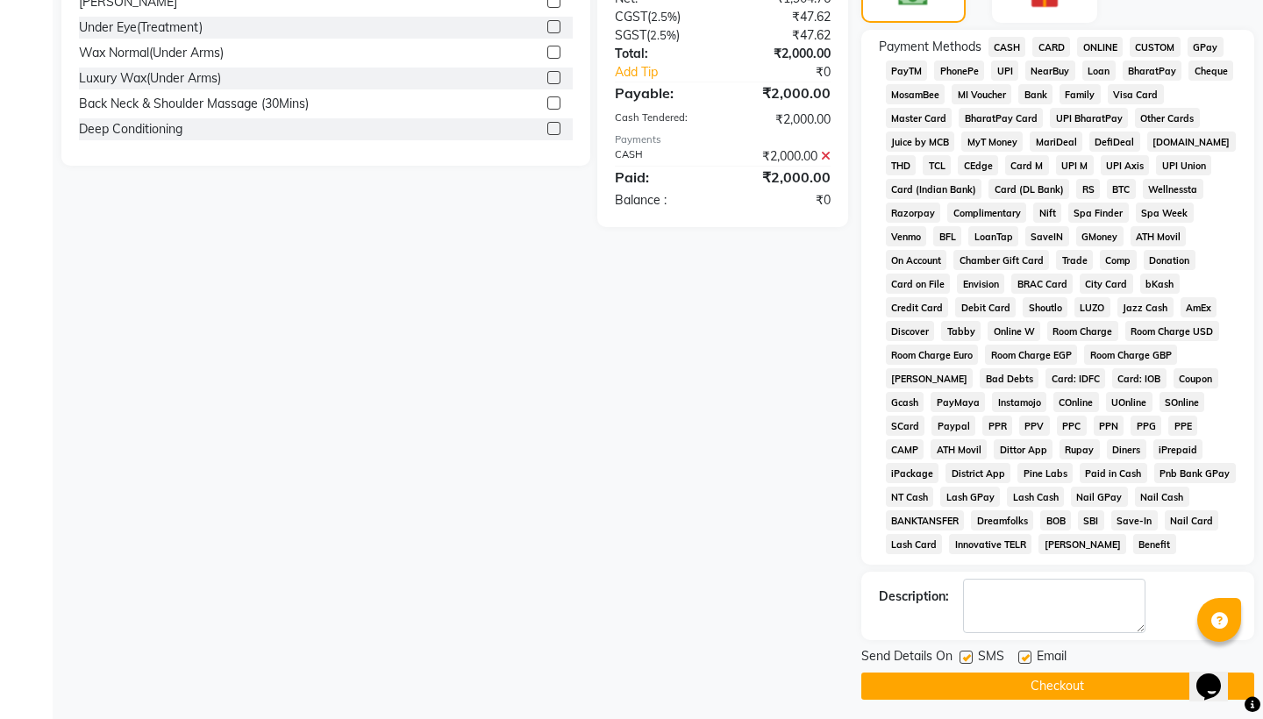
click at [1098, 680] on button "Checkout" at bounding box center [1058, 686] width 393 height 27
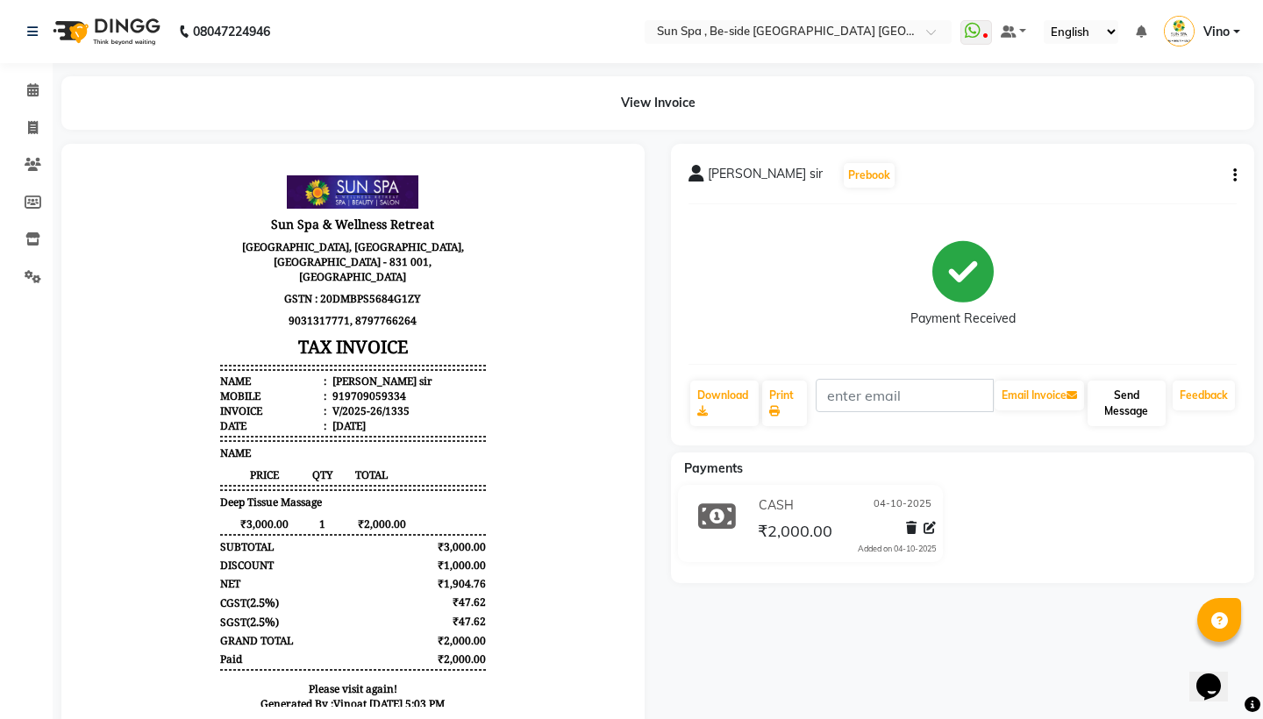
click at [1139, 400] on button "Send Message" at bounding box center [1127, 404] width 78 height 46
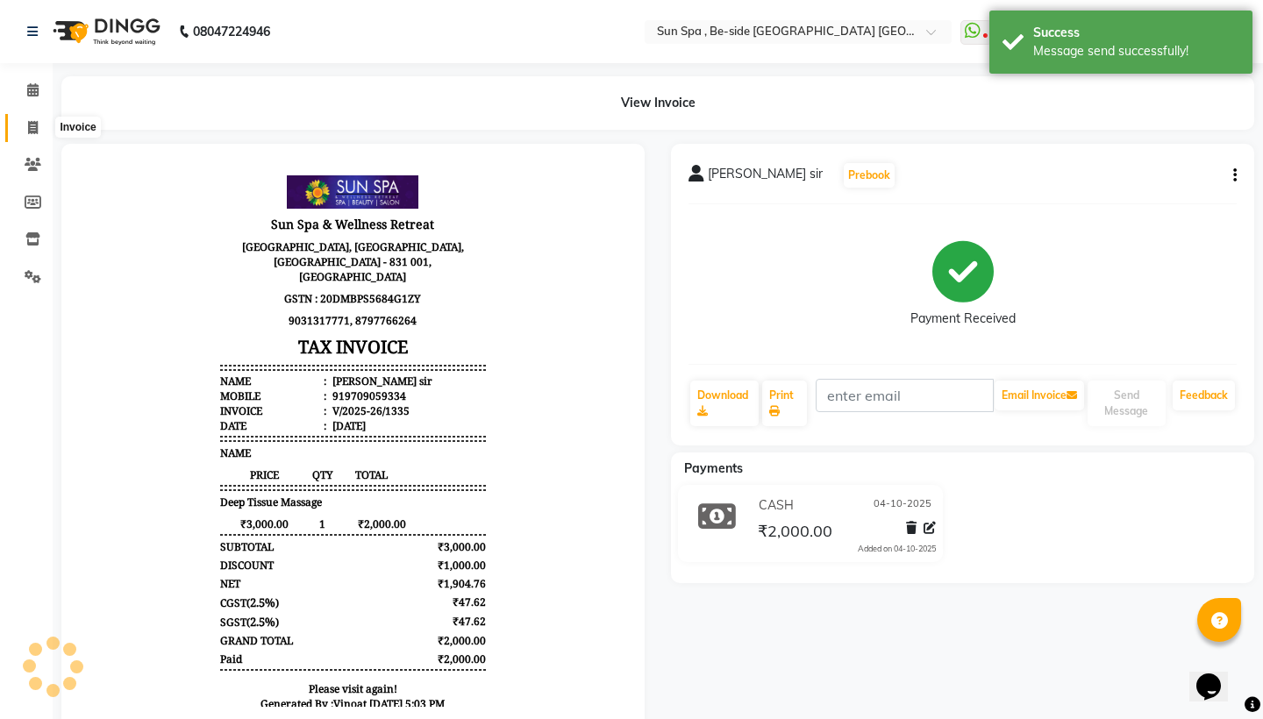
click at [29, 123] on icon at bounding box center [33, 127] width 10 height 13
select select "service"
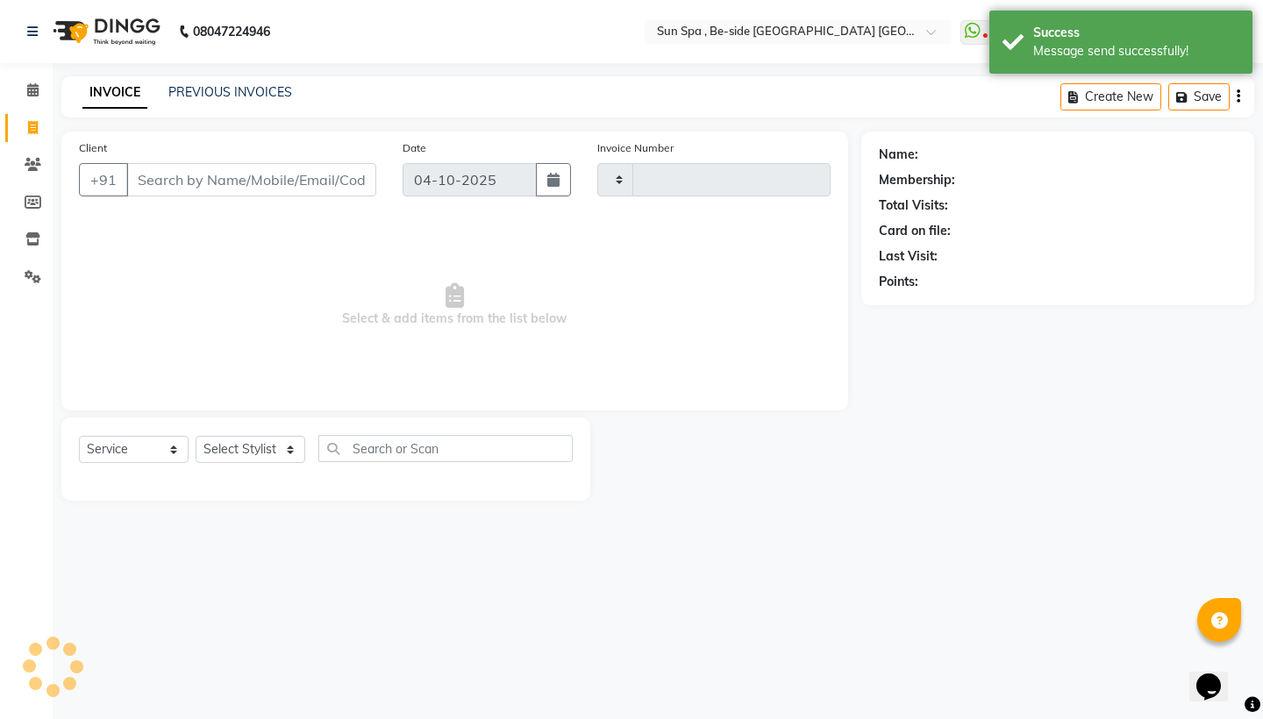
type input "1336"
select select "5782"
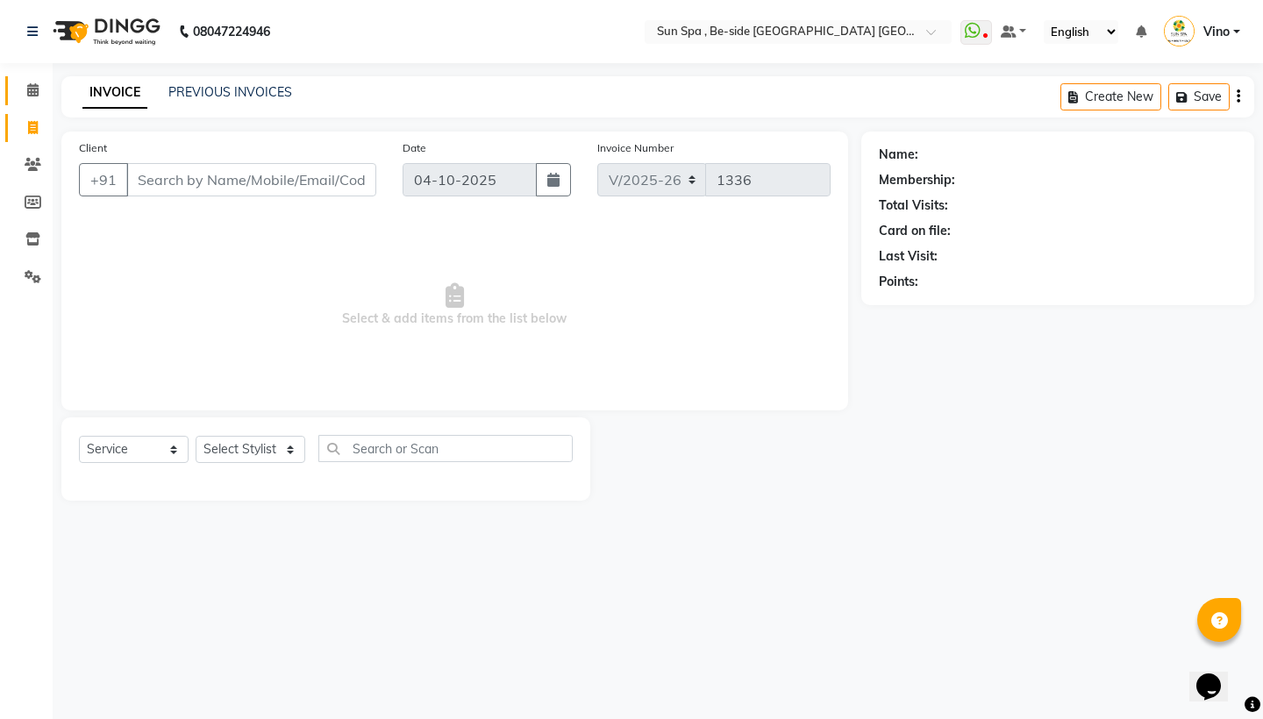
click at [32, 79] on link "Calendar" at bounding box center [26, 90] width 42 height 29
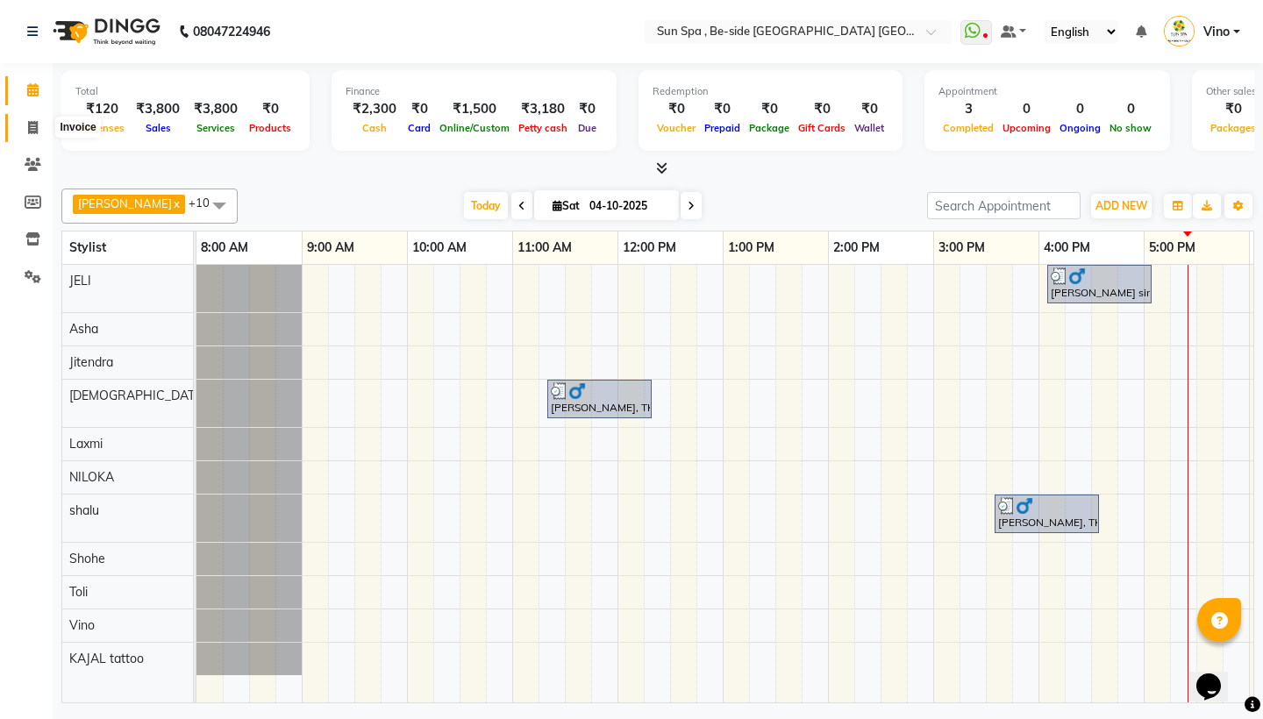
click at [33, 126] on icon at bounding box center [33, 127] width 10 height 13
select select "service"
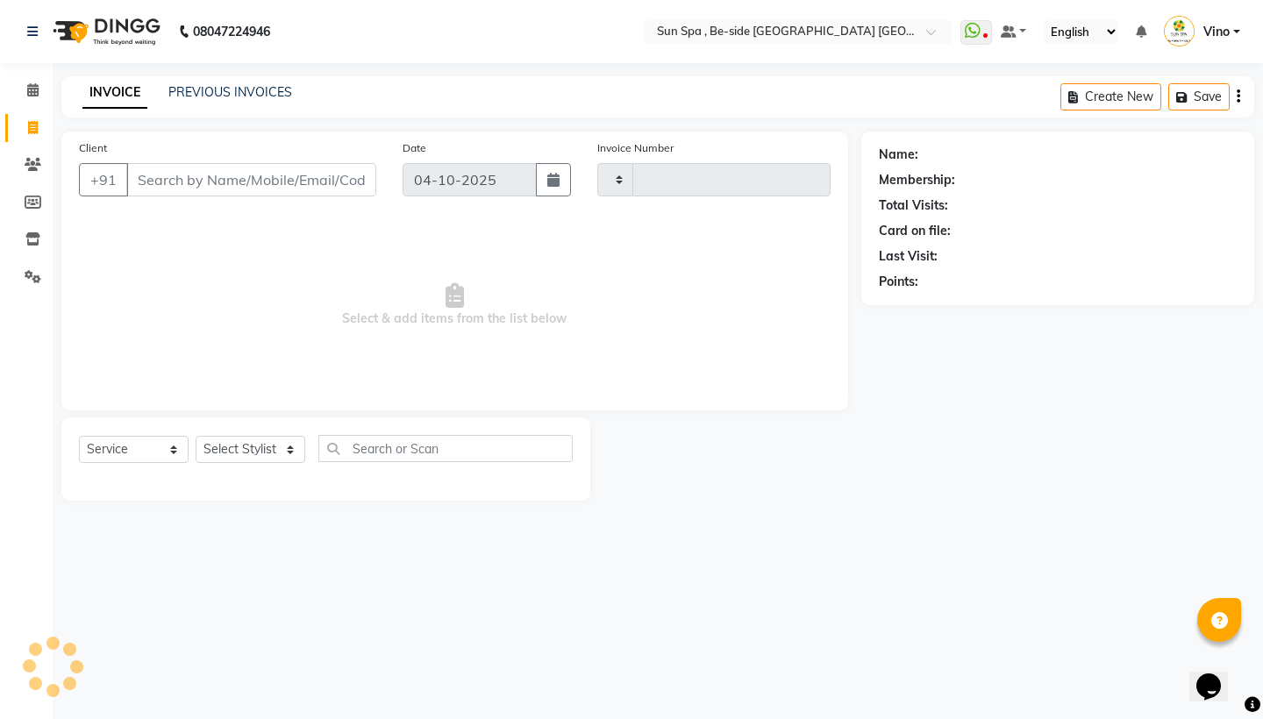
type input "1336"
select select "5782"
click at [34, 97] on span at bounding box center [33, 91] width 31 height 20
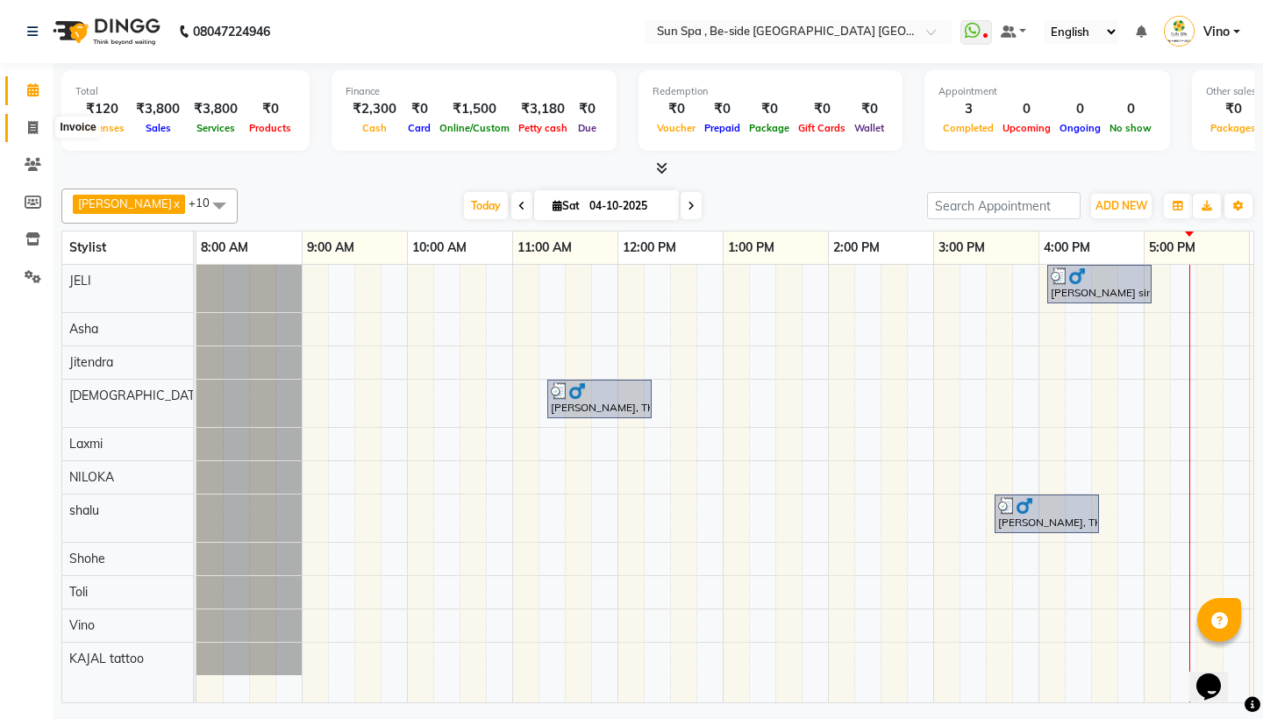
click at [30, 125] on icon at bounding box center [33, 127] width 10 height 13
select select "service"
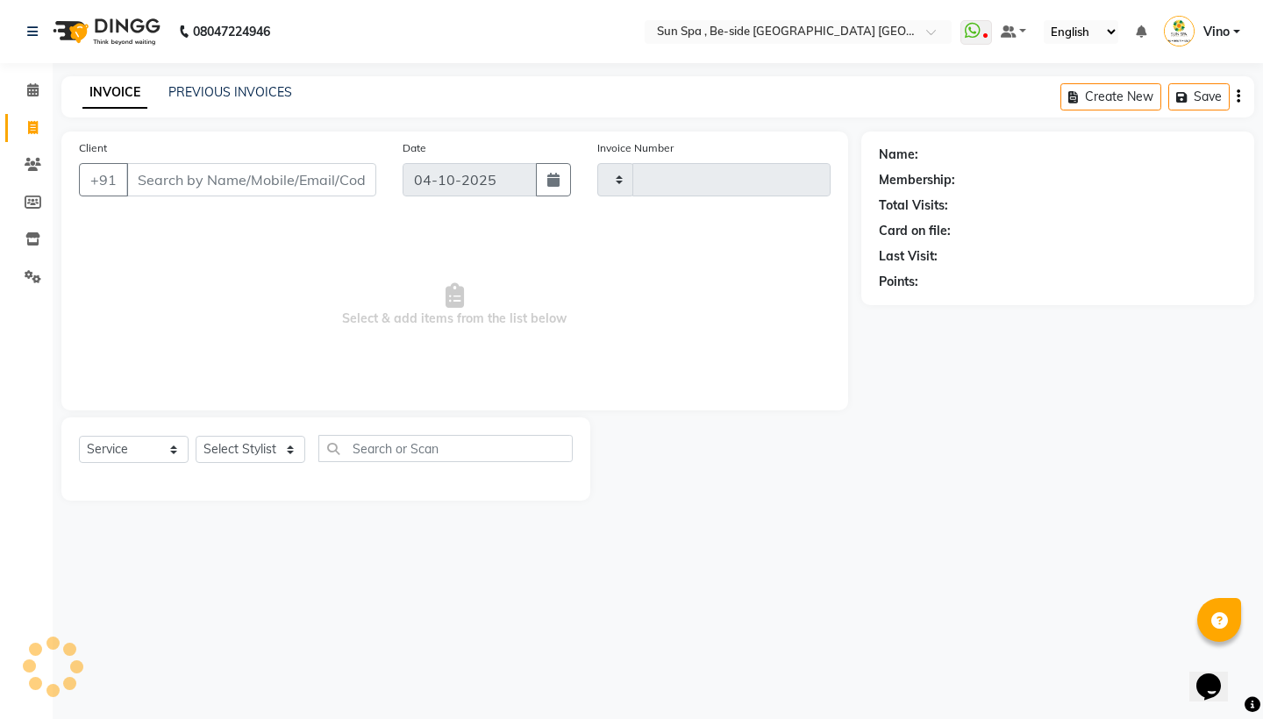
type input "1336"
select select "5782"
click at [197, 182] on input "Client" at bounding box center [251, 179] width 250 height 33
click at [203, 175] on input "Client" at bounding box center [251, 179] width 250 height 33
type input "7004150488"
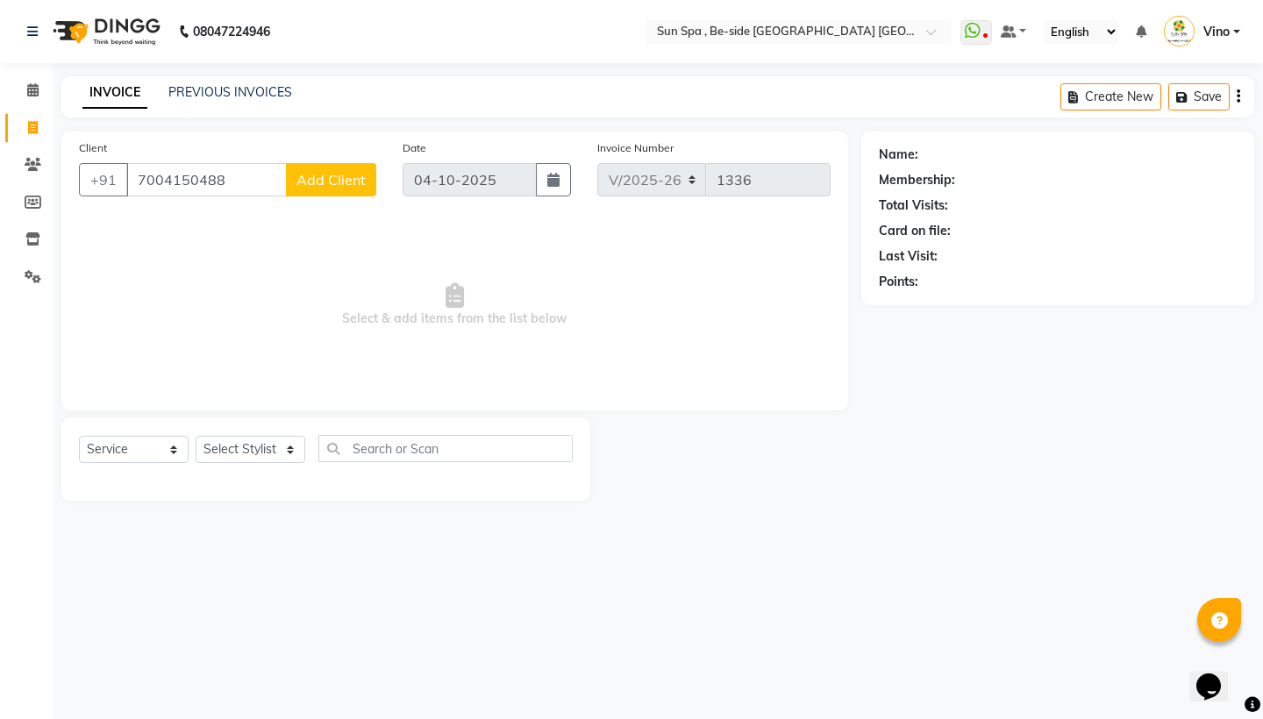
click at [333, 175] on span "Add Client" at bounding box center [331, 180] width 69 height 18
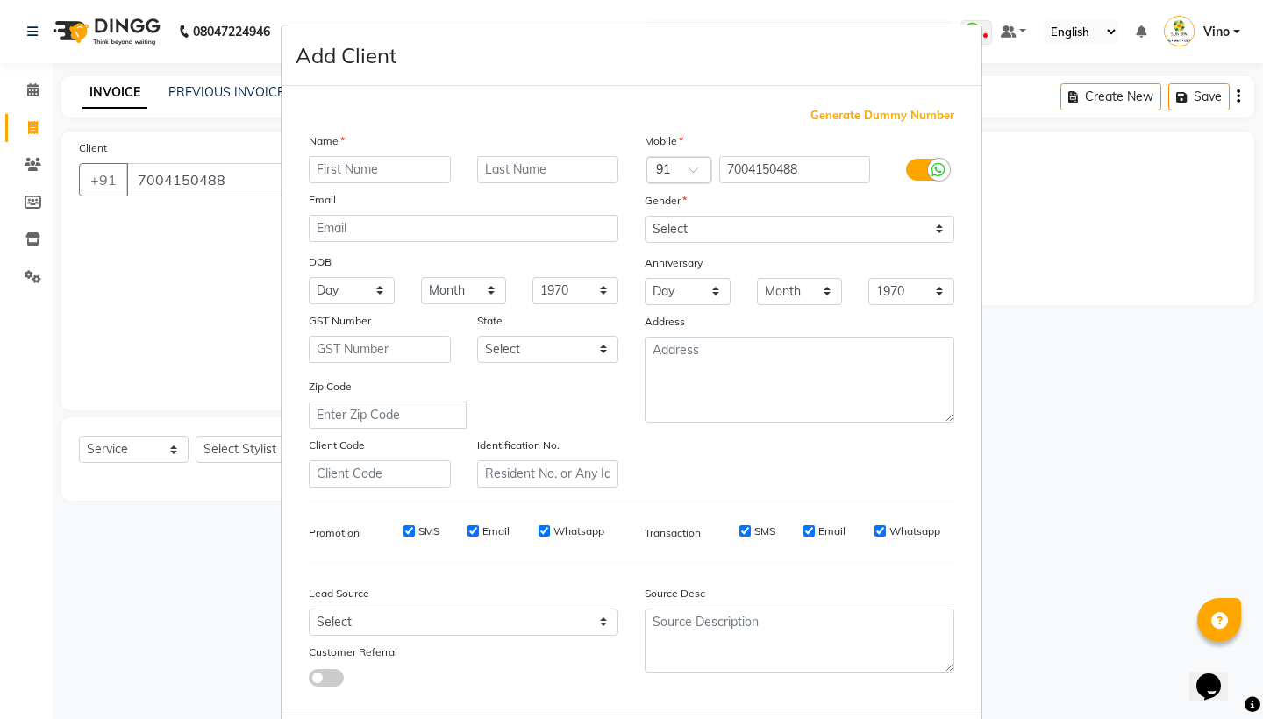
click at [392, 167] on input "text" at bounding box center [380, 169] width 142 height 27
type input "ca"
select select "[DEMOGRAPHIC_DATA]"
select select "36938"
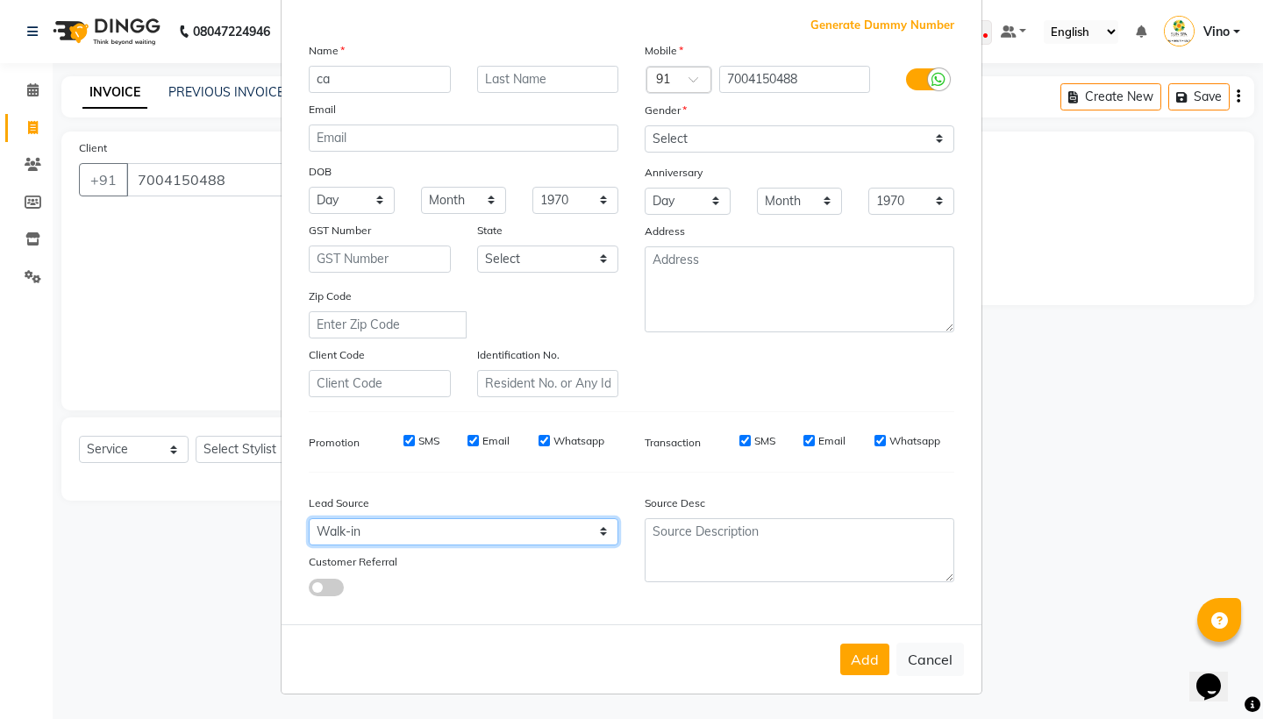
scroll to position [89, 0]
click at [859, 660] on button "Add" at bounding box center [865, 661] width 49 height 32
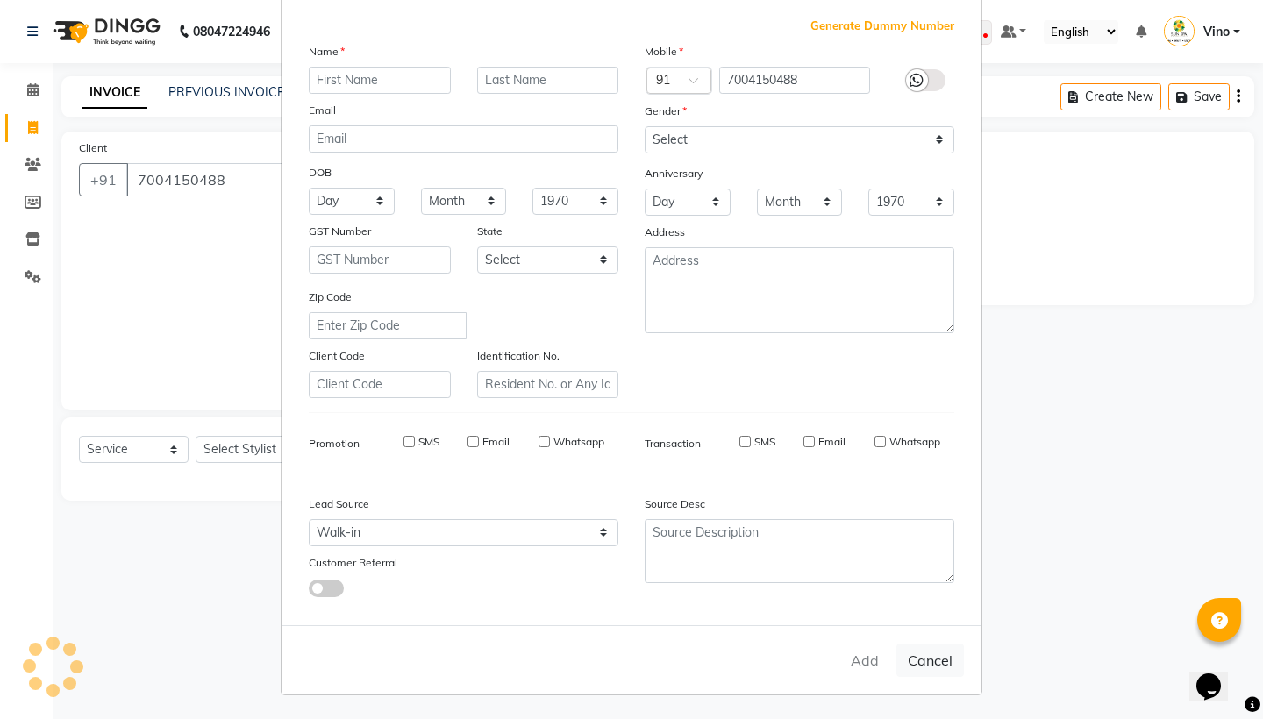
select select
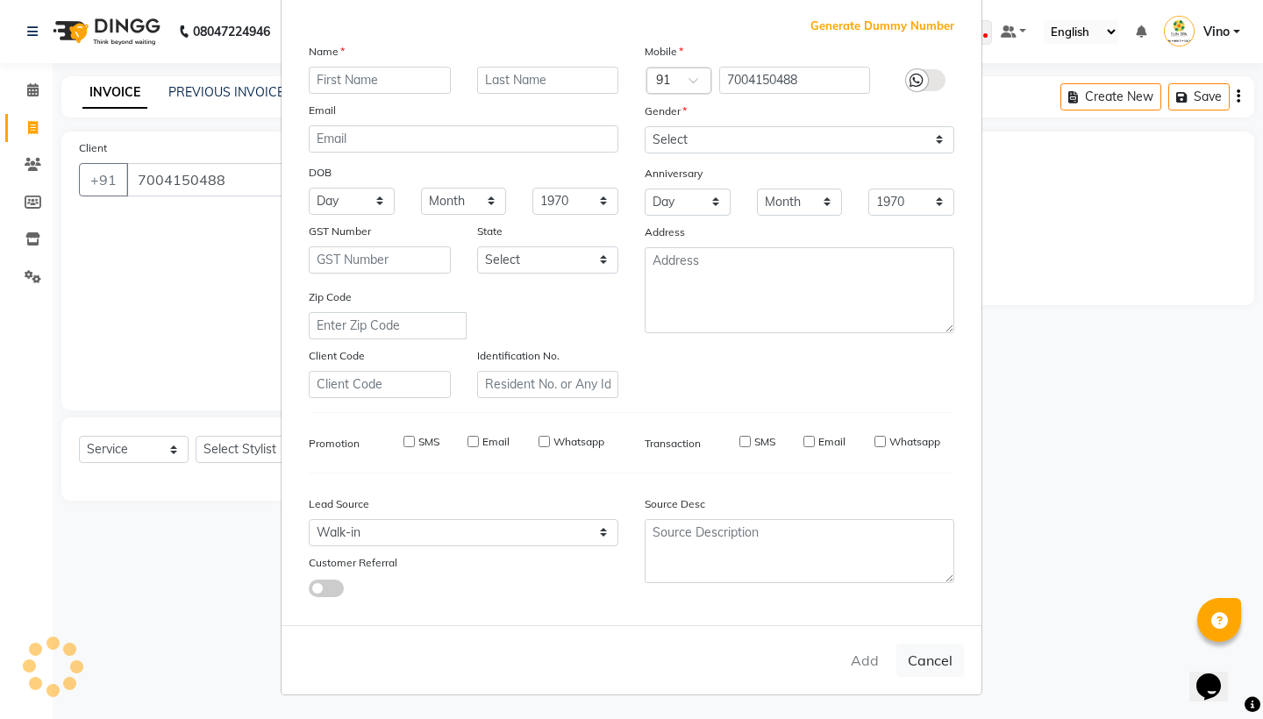
select select
checkbox input "false"
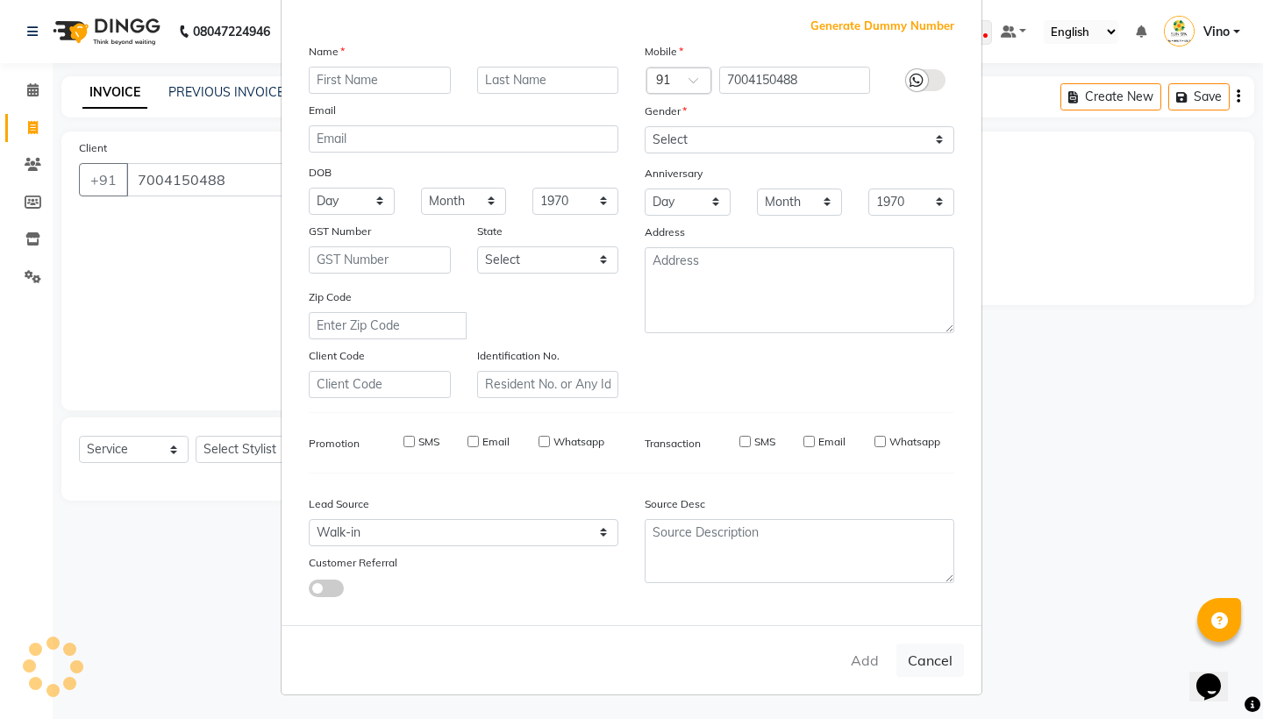
checkbox input "false"
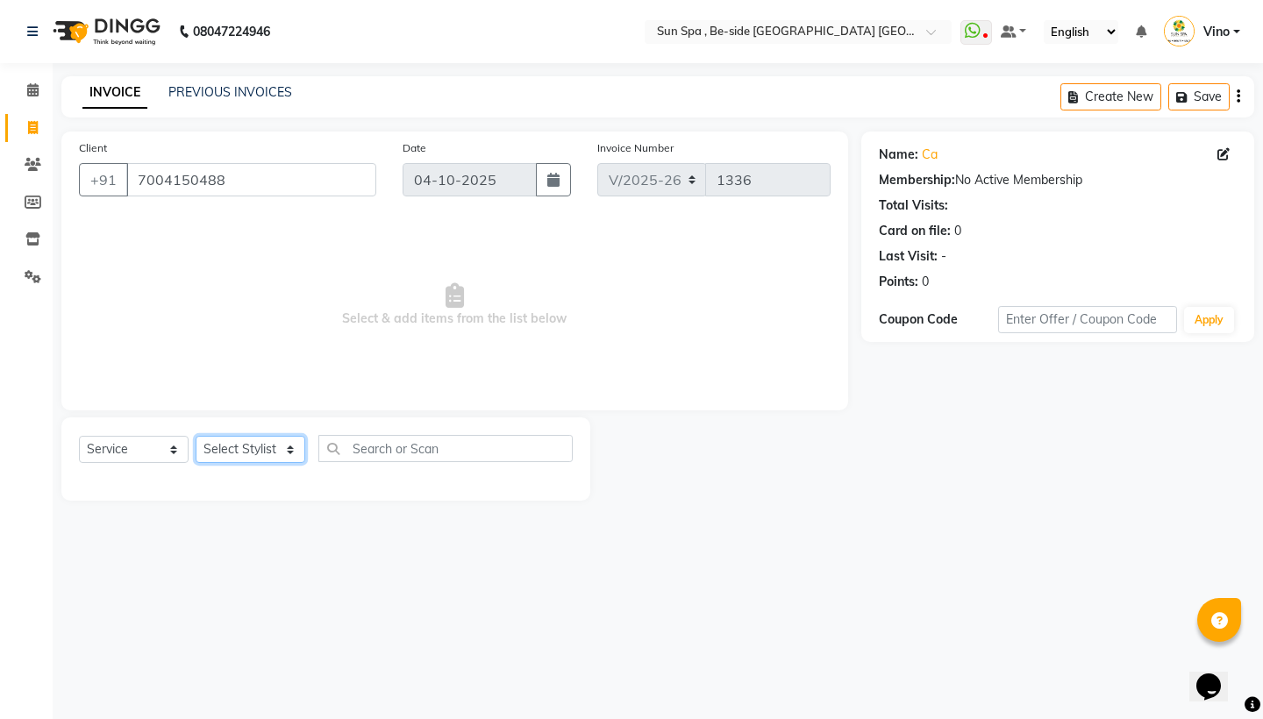
select select "49477"
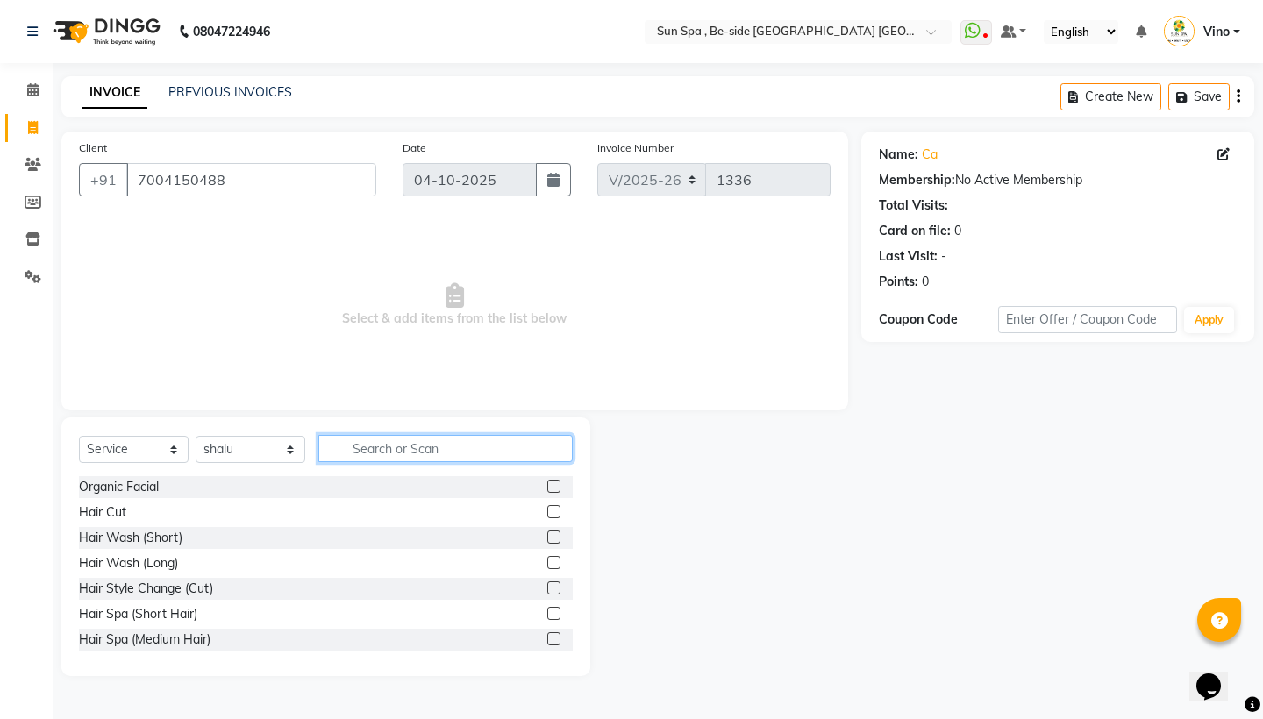
click at [412, 448] on input "text" at bounding box center [445, 448] width 254 height 27
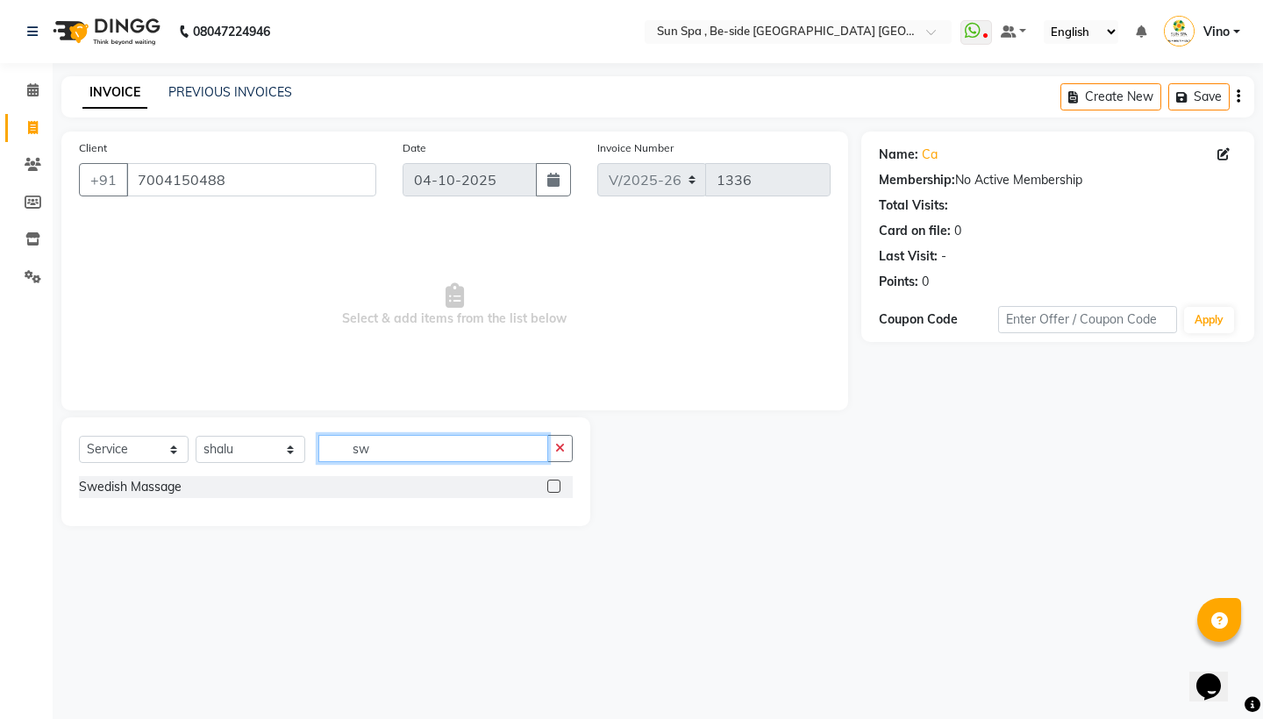
type input "sw"
click at [552, 487] on label at bounding box center [553, 486] width 13 height 13
click at [552, 487] on input "checkbox" at bounding box center [552, 487] width 11 height 11
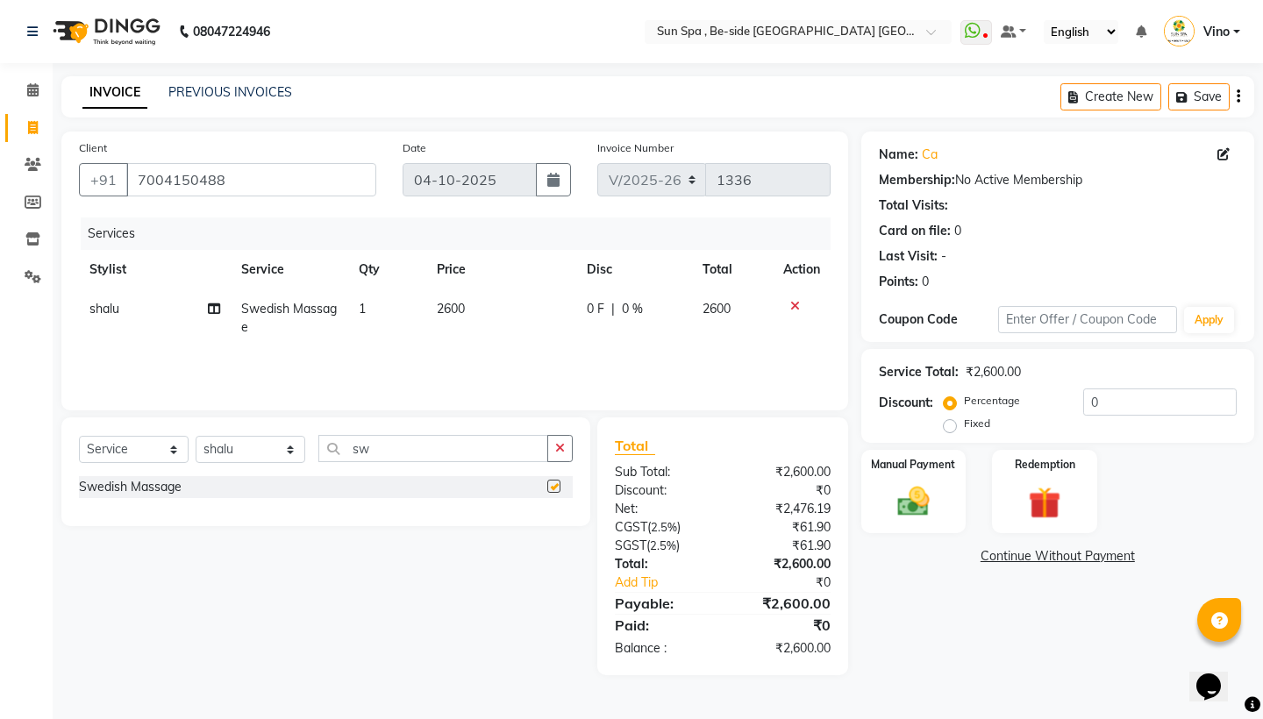
checkbox input "false"
click at [467, 311] on td "2600" at bounding box center [501, 319] width 150 height 58
select select "49477"
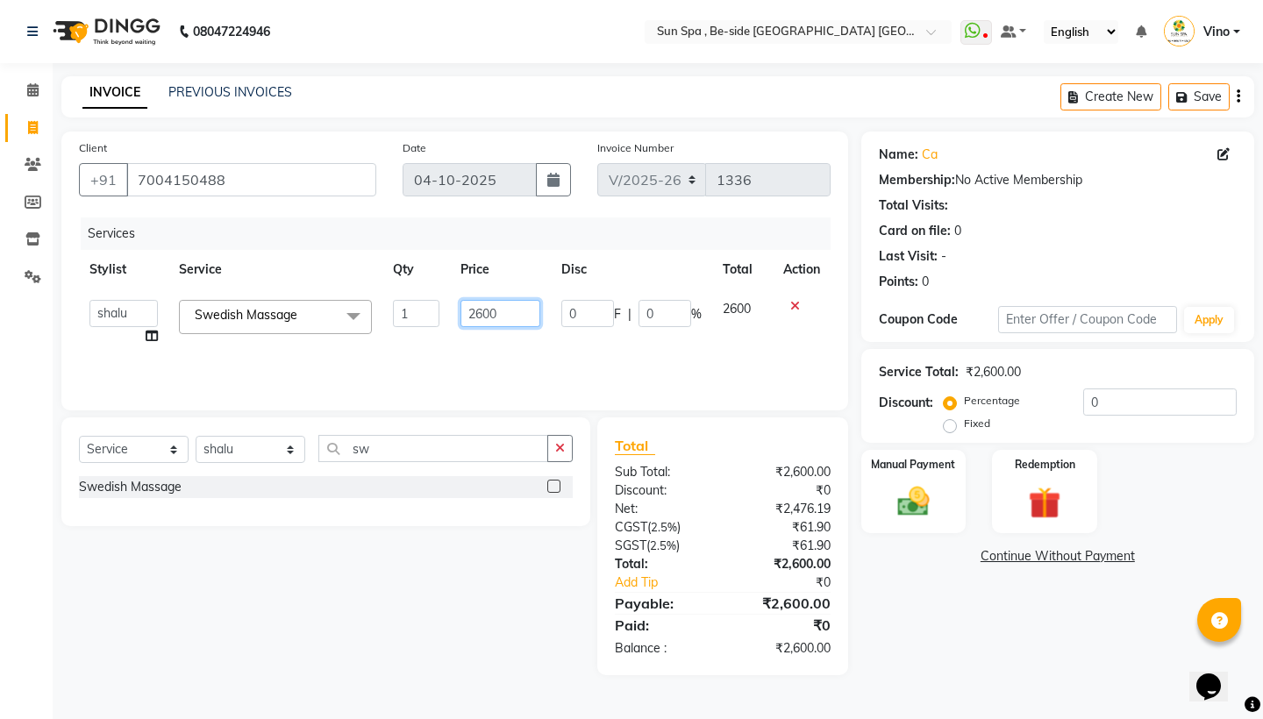
click at [504, 315] on input "2600" at bounding box center [501, 313] width 80 height 27
type input "2"
type input "1800"
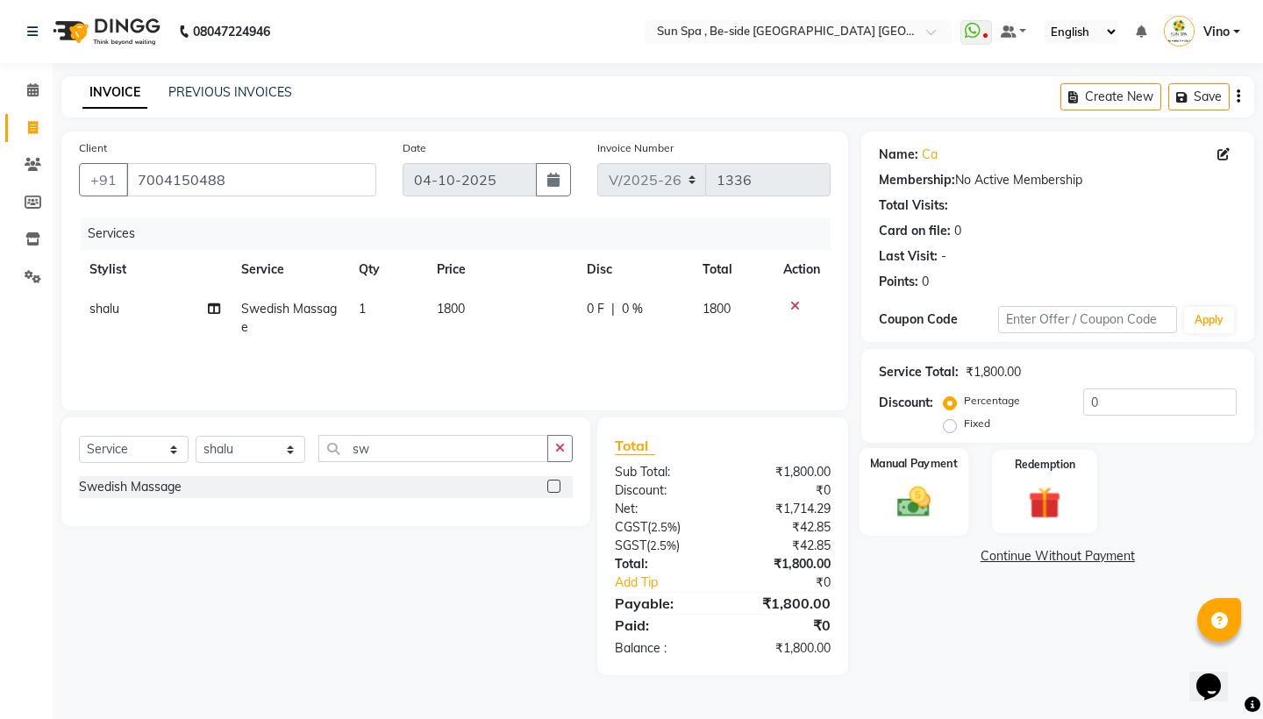
click at [919, 487] on img at bounding box center [913, 502] width 54 height 39
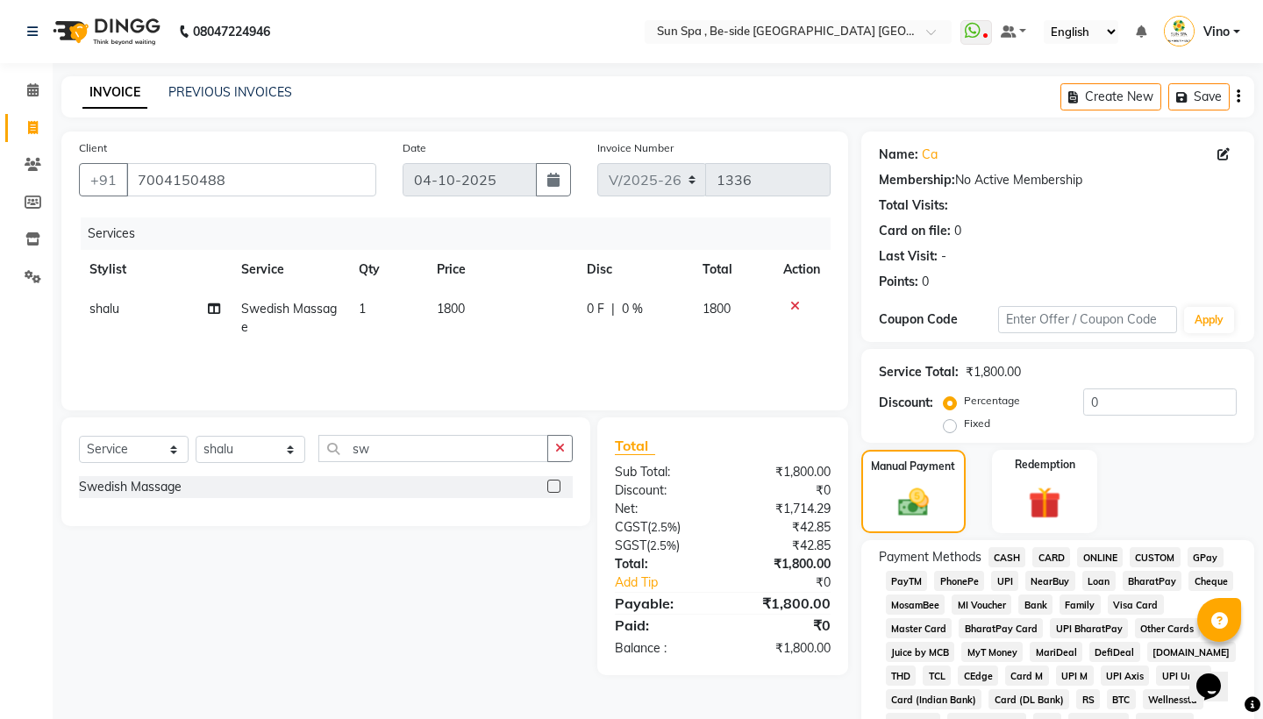
click at [1008, 555] on span "CASH" at bounding box center [1008, 557] width 38 height 20
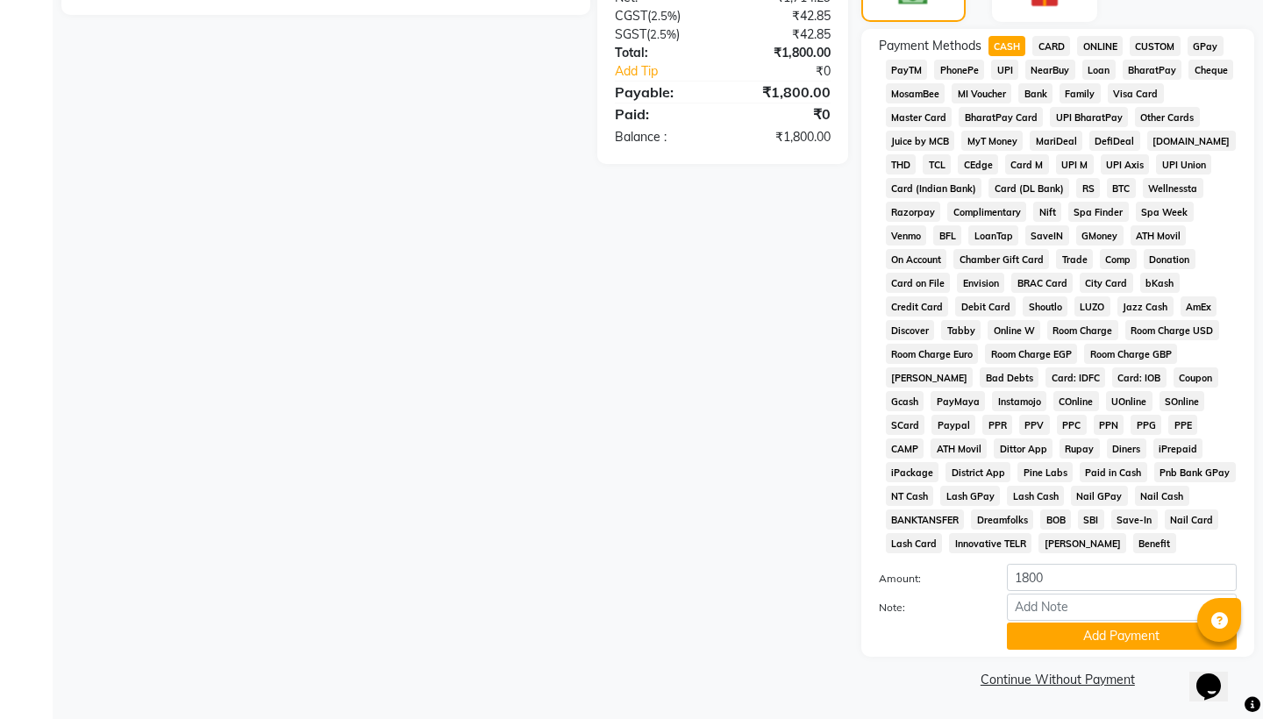
scroll to position [511, 0]
click at [1120, 633] on button "Add Payment" at bounding box center [1122, 637] width 230 height 27
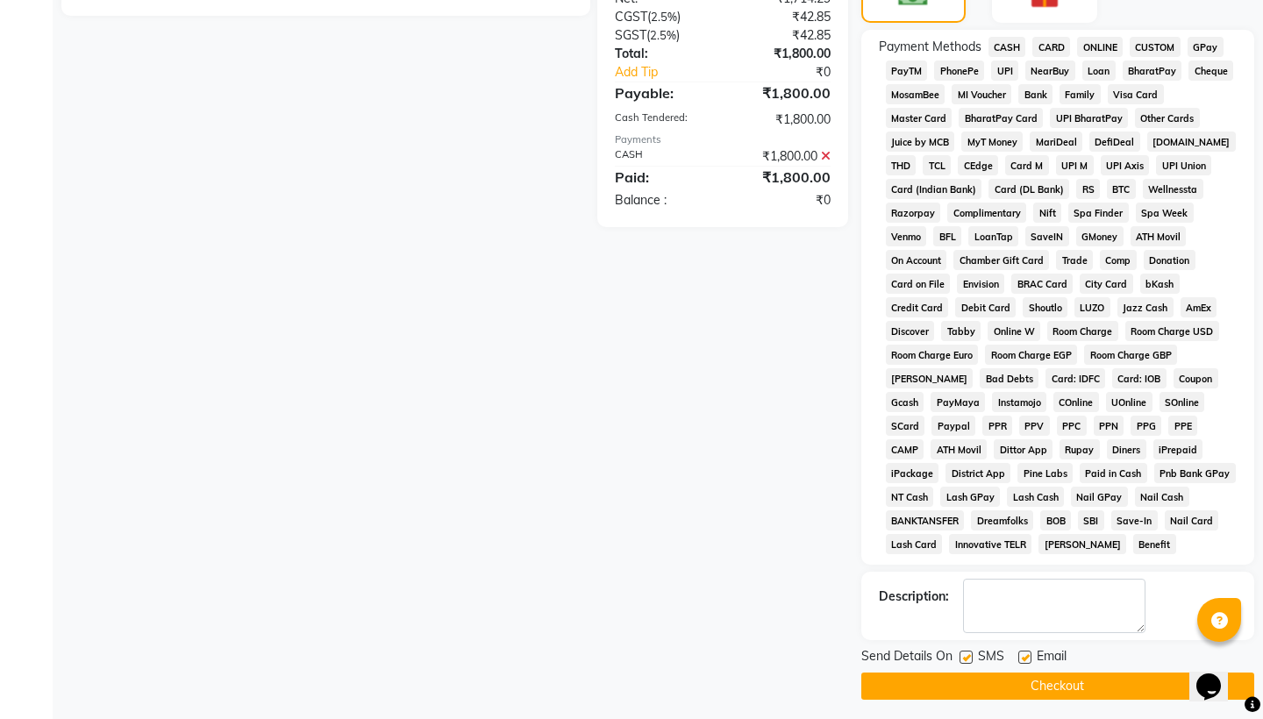
click at [1058, 684] on button "Checkout" at bounding box center [1058, 686] width 393 height 27
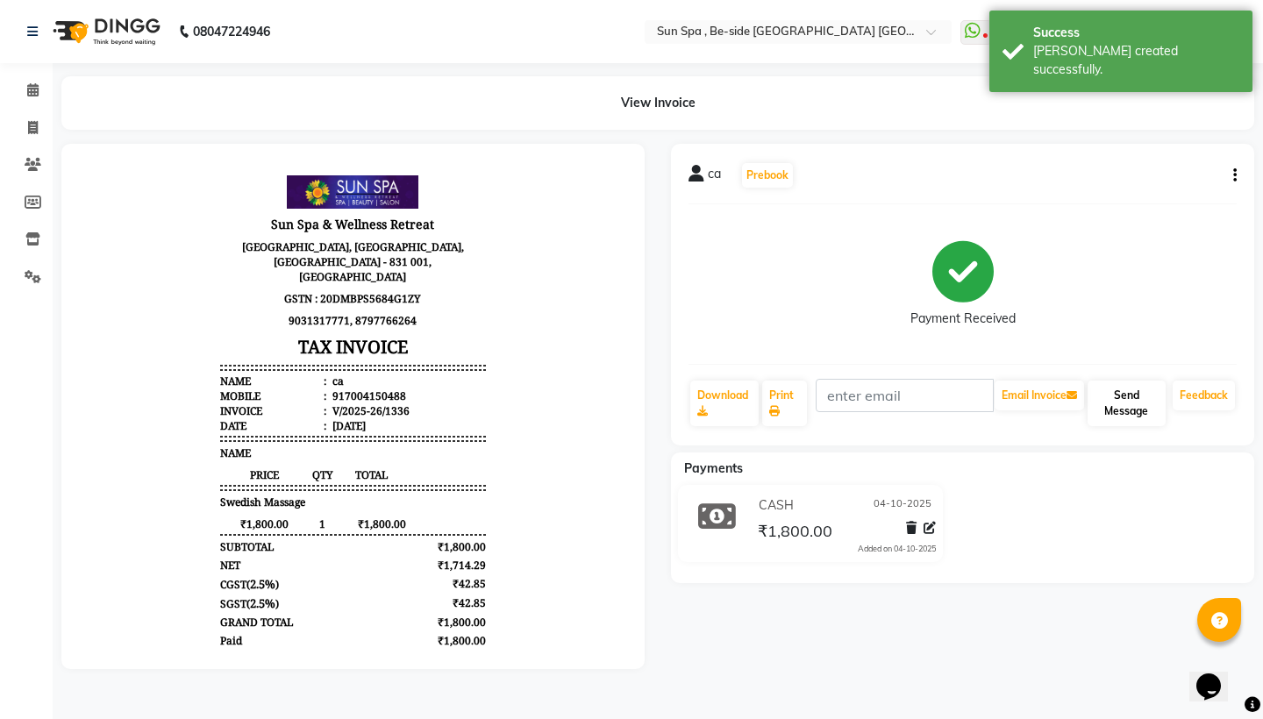
click at [1133, 397] on button "Send Message" at bounding box center [1127, 404] width 78 height 46
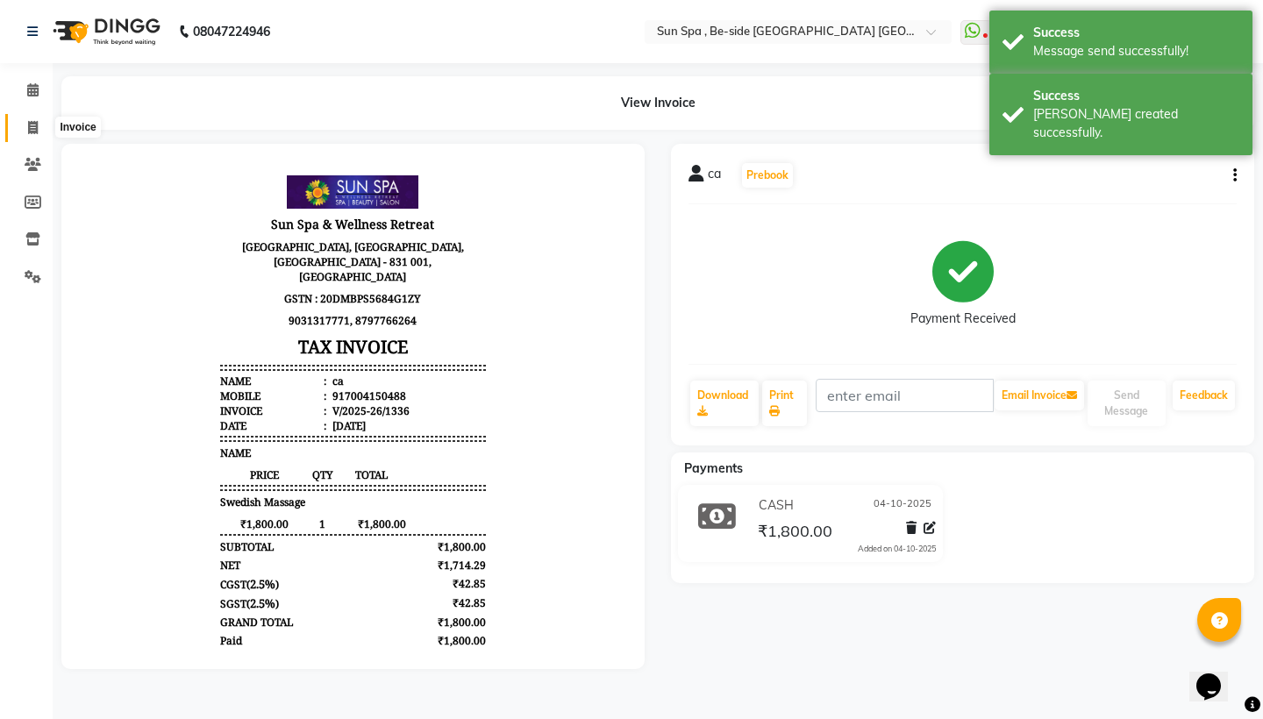
click at [32, 127] on icon at bounding box center [33, 127] width 10 height 13
select select "service"
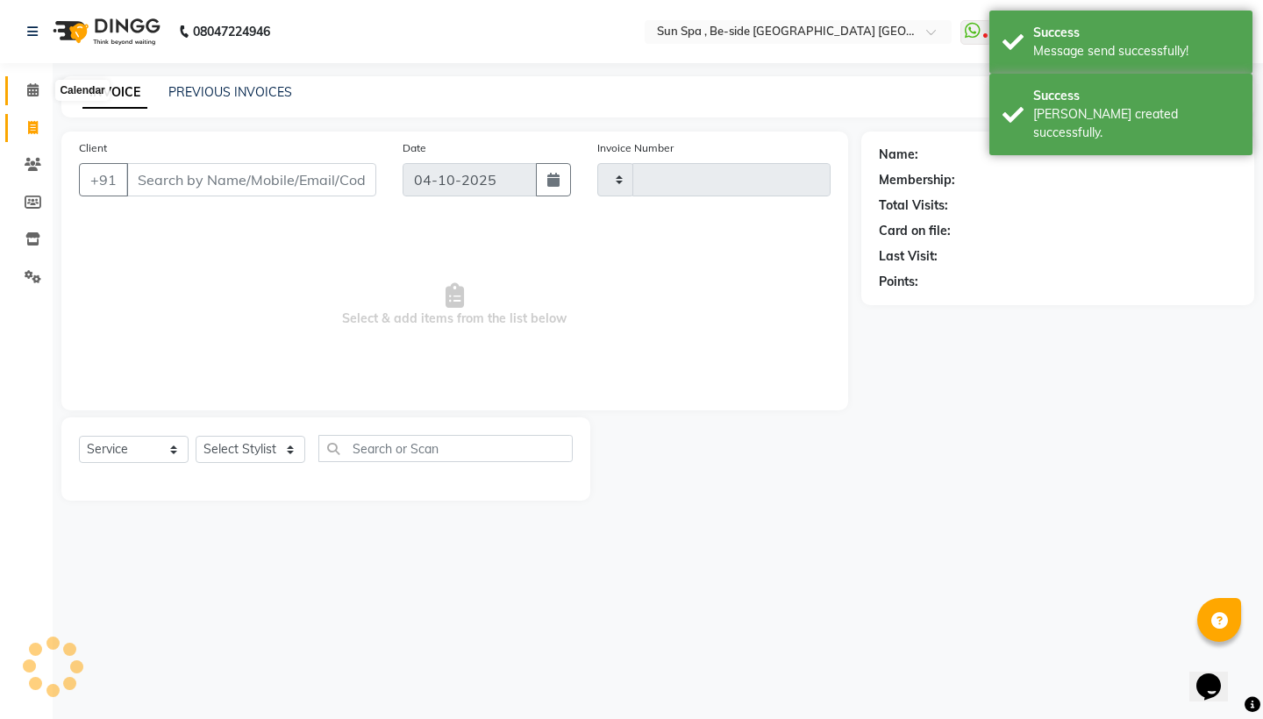
type input "1337"
click at [32, 92] on icon at bounding box center [32, 89] width 11 height 13
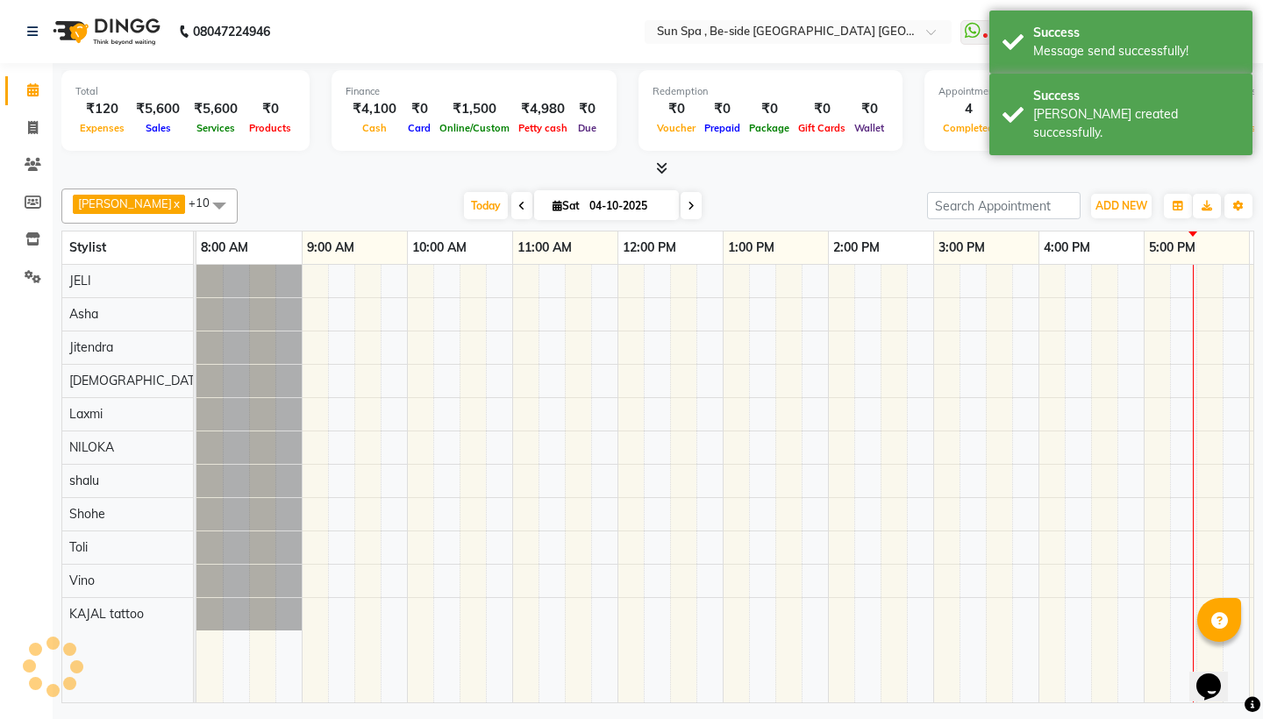
scroll to position [0, 522]
